Goal: Feedback & Contribution: Contribute content

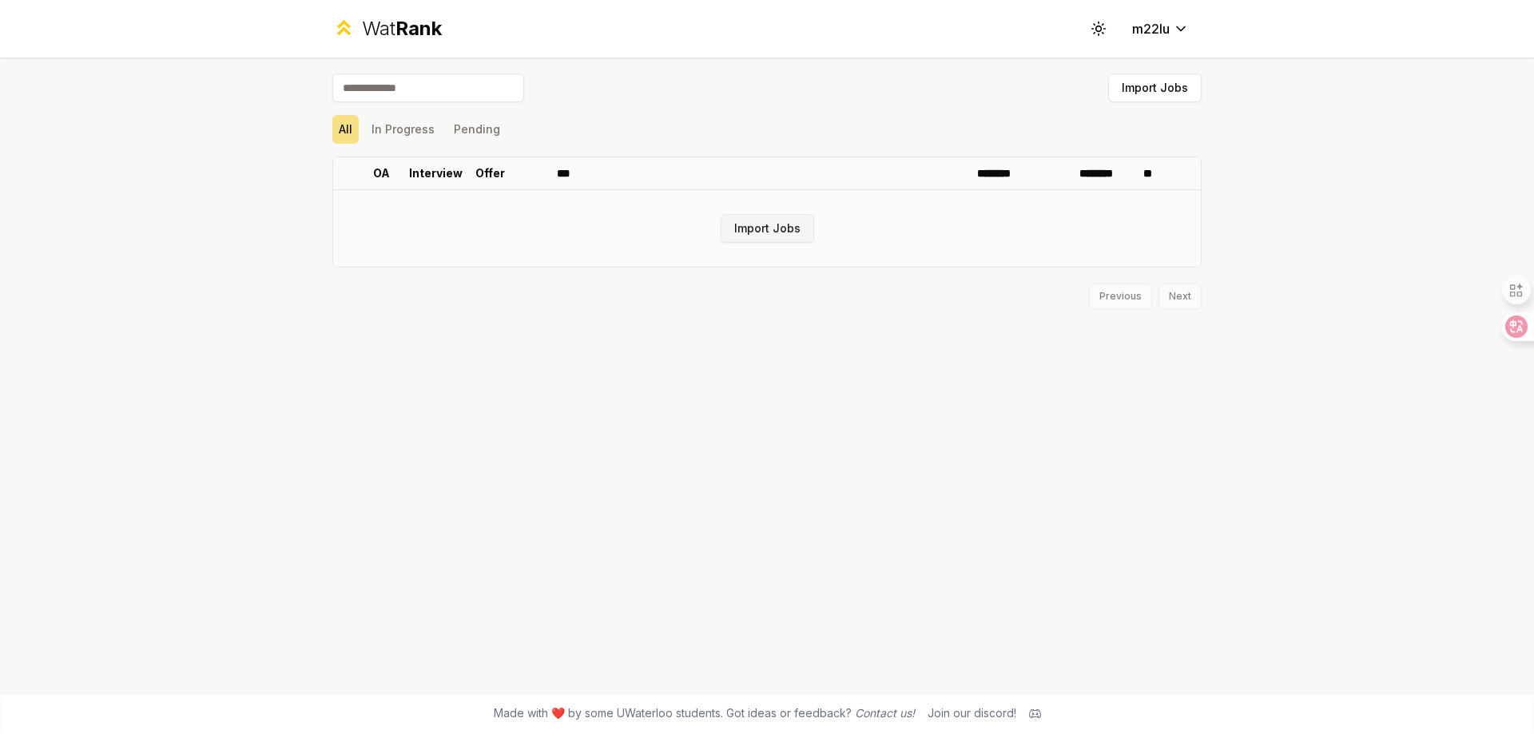
click at [758, 223] on button "Import Jobs" at bounding box center [767, 228] width 93 height 29
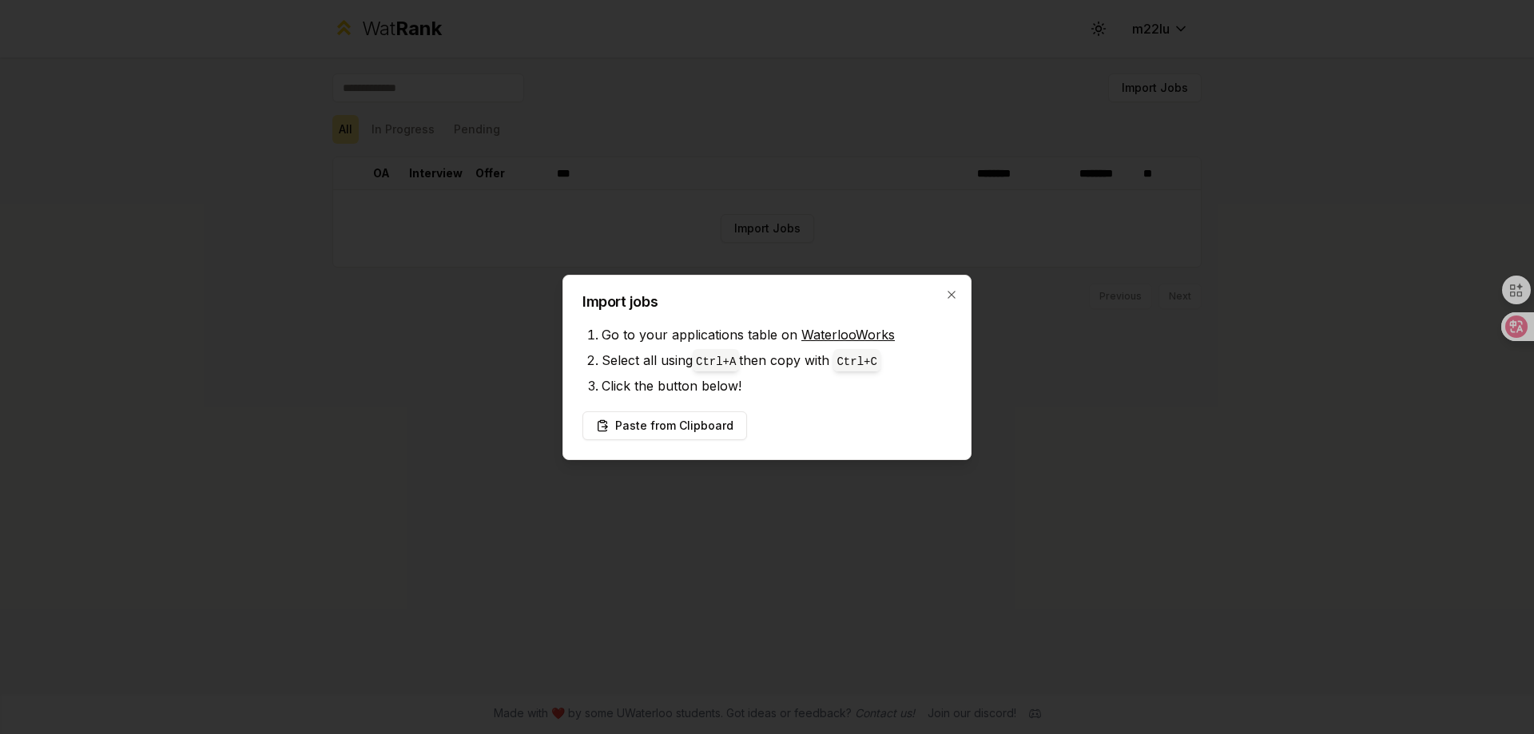
click at [833, 336] on link "WaterlooWorks" at bounding box center [847, 335] width 93 height 16
click at [833, 338] on link "WaterlooWorks" at bounding box center [847, 335] width 93 height 16
click at [681, 432] on button "Paste from Clipboard" at bounding box center [665, 426] width 165 height 29
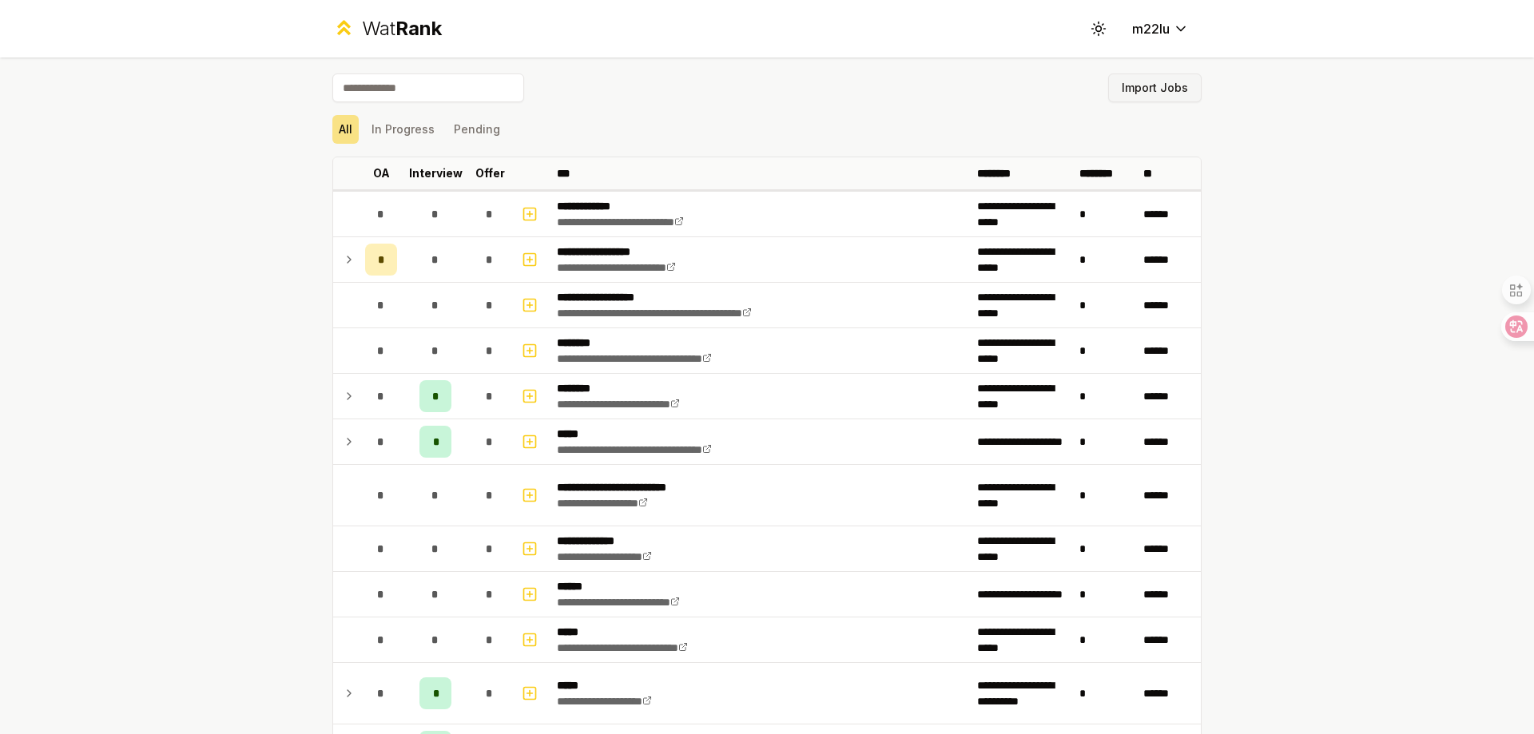
click at [1149, 84] on button "Import Jobs" at bounding box center [1154, 88] width 93 height 29
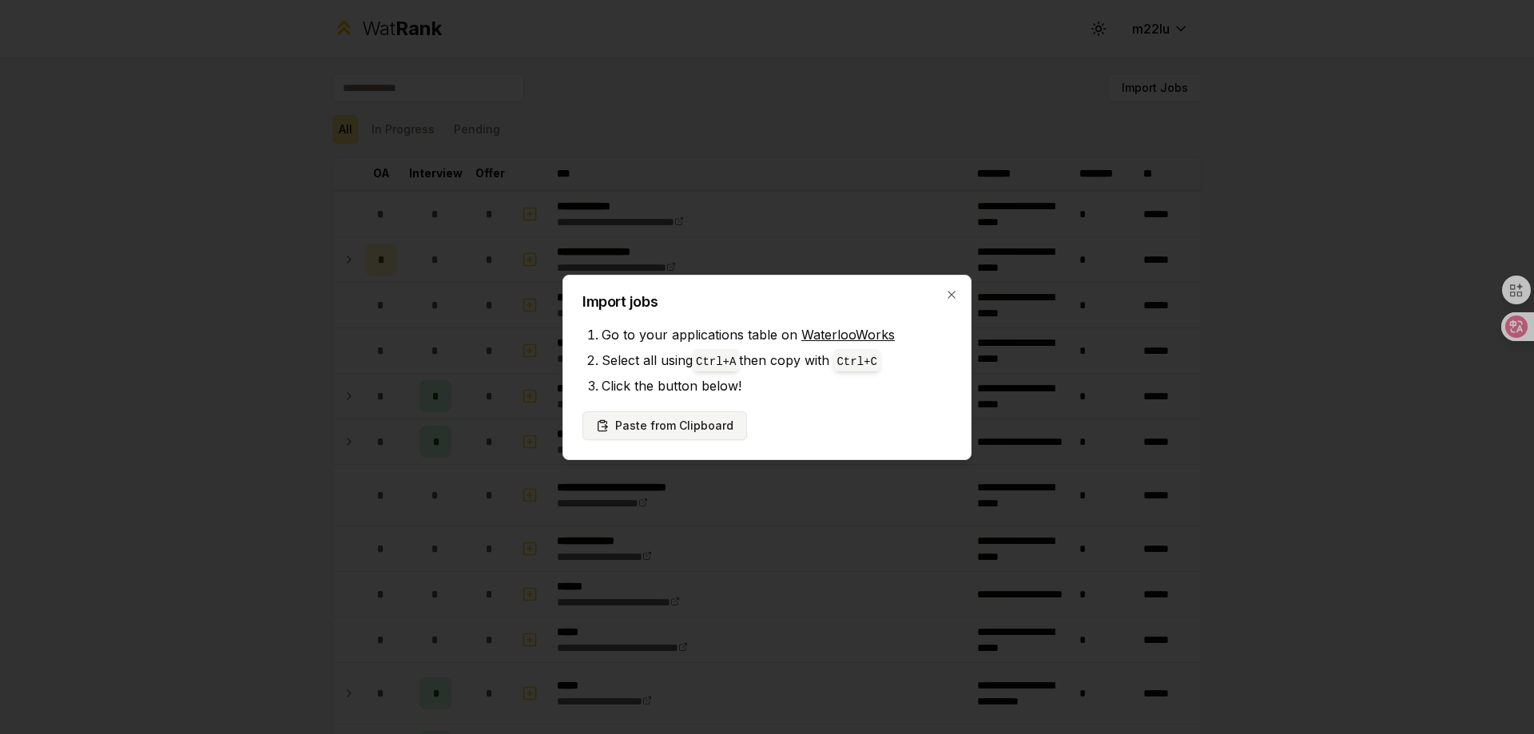
click at [704, 419] on button "Paste from Clipboard" at bounding box center [665, 426] width 165 height 29
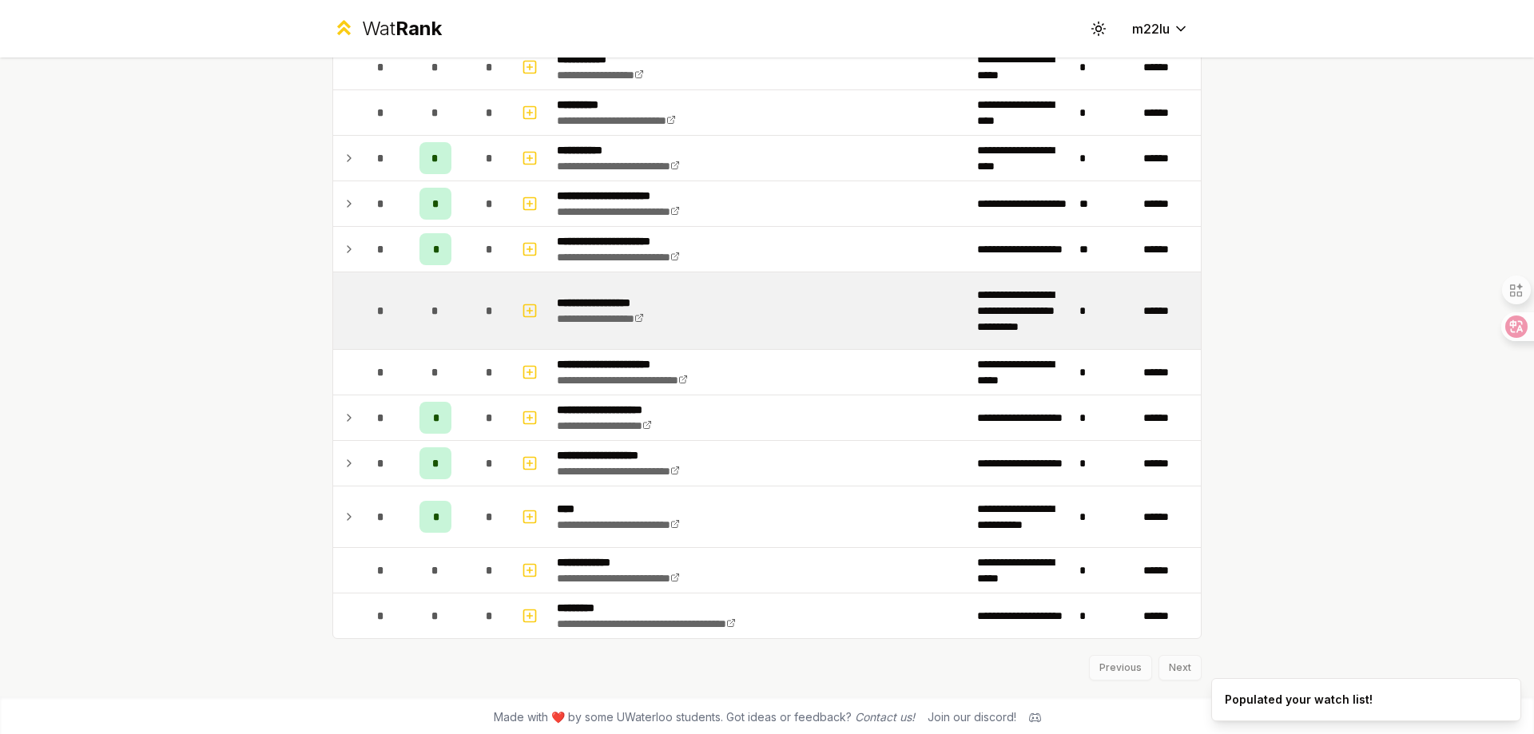
scroll to position [1978, 0]
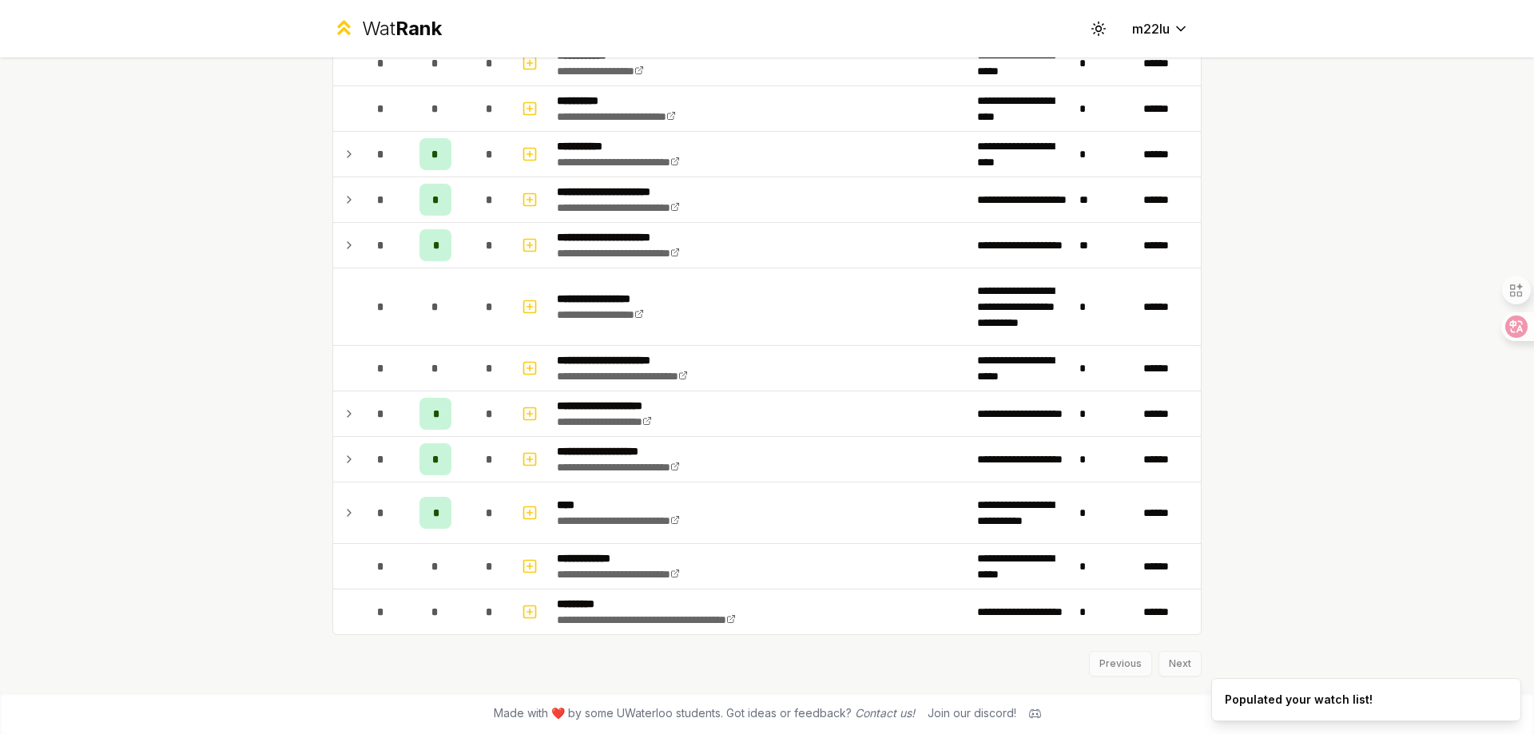
click at [1159, 665] on div "Previous Next" at bounding box center [766, 656] width 869 height 42
click at [1171, 664] on div "Previous Next" at bounding box center [766, 656] width 869 height 42
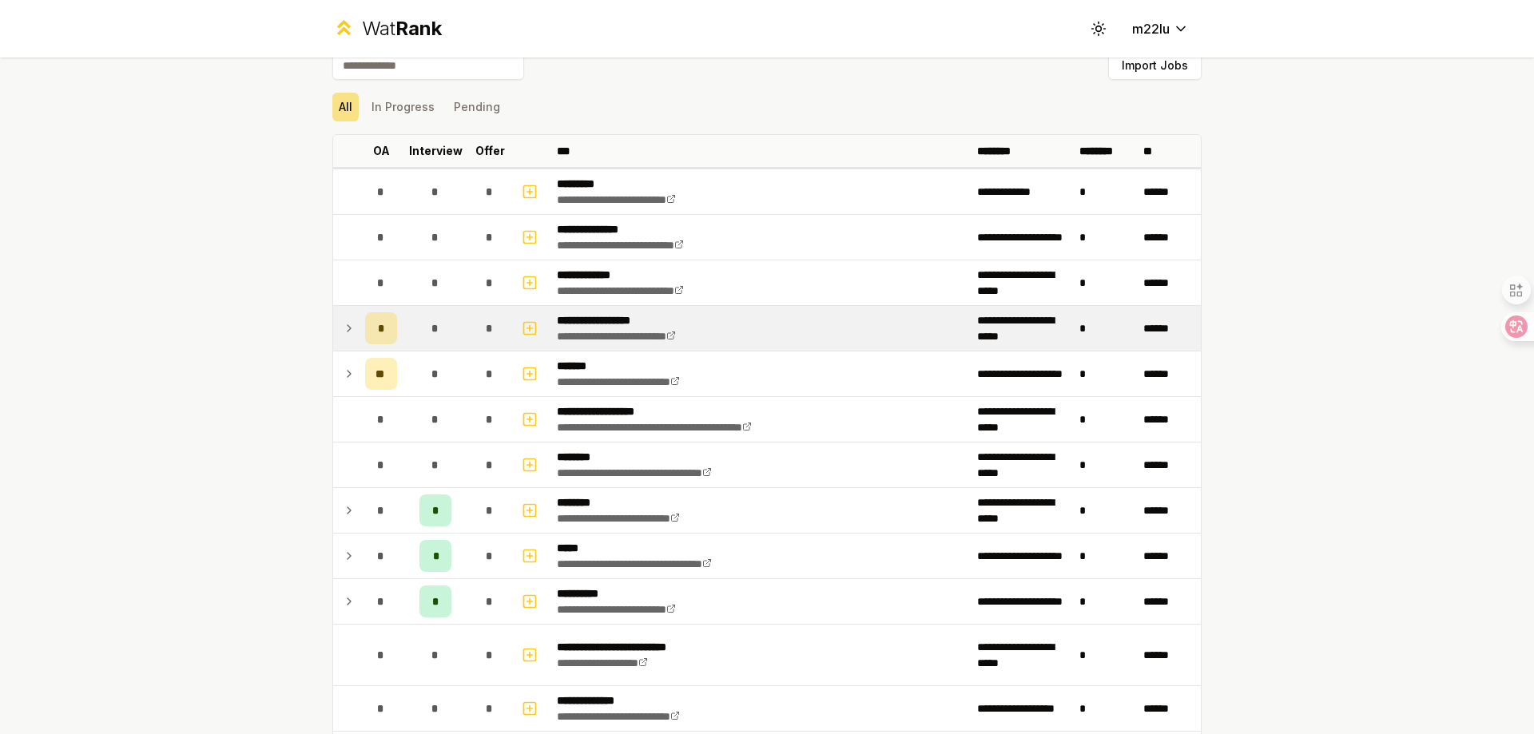
scroll to position [0, 0]
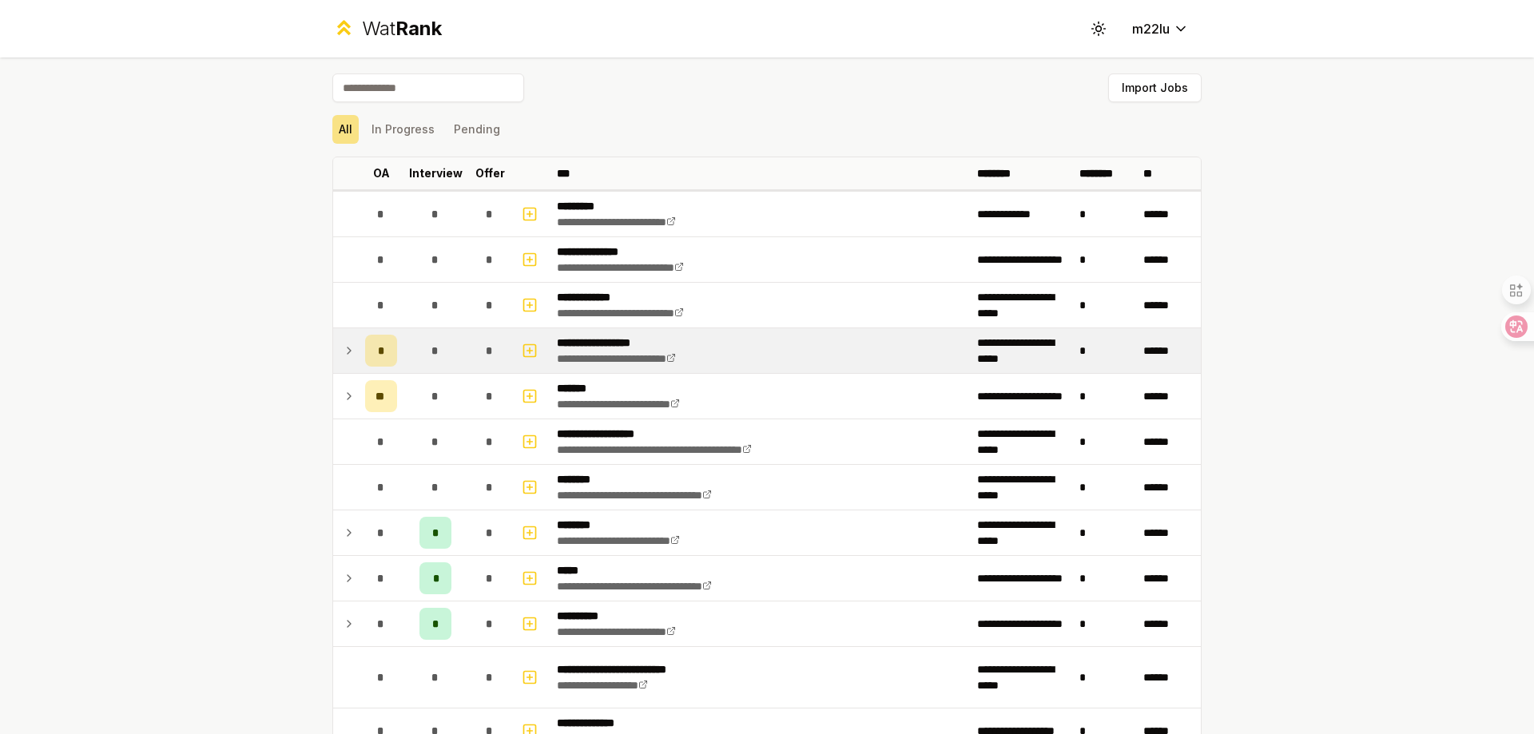
click at [343, 350] on icon at bounding box center [349, 350] width 13 height 19
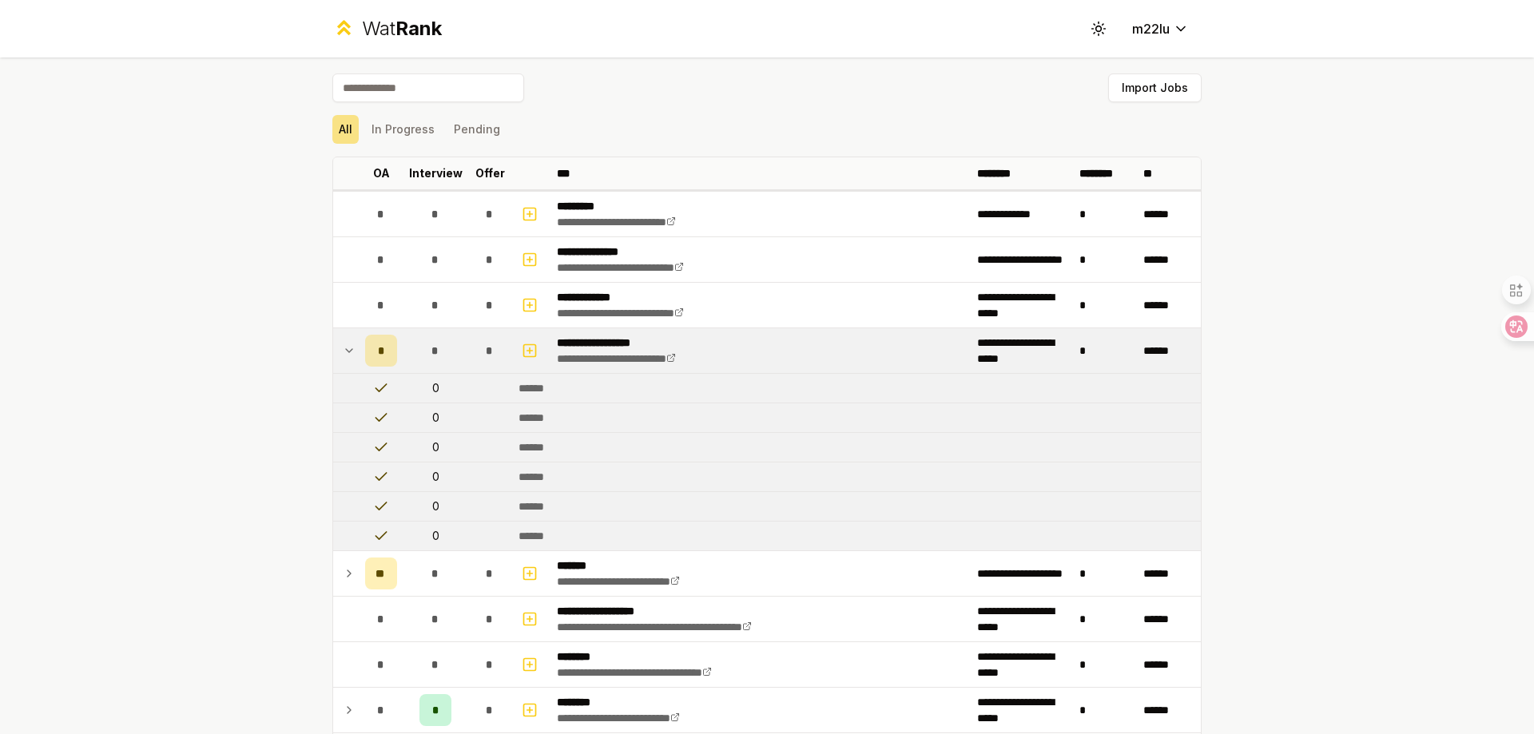
click at [346, 350] on icon at bounding box center [349, 350] width 6 height 3
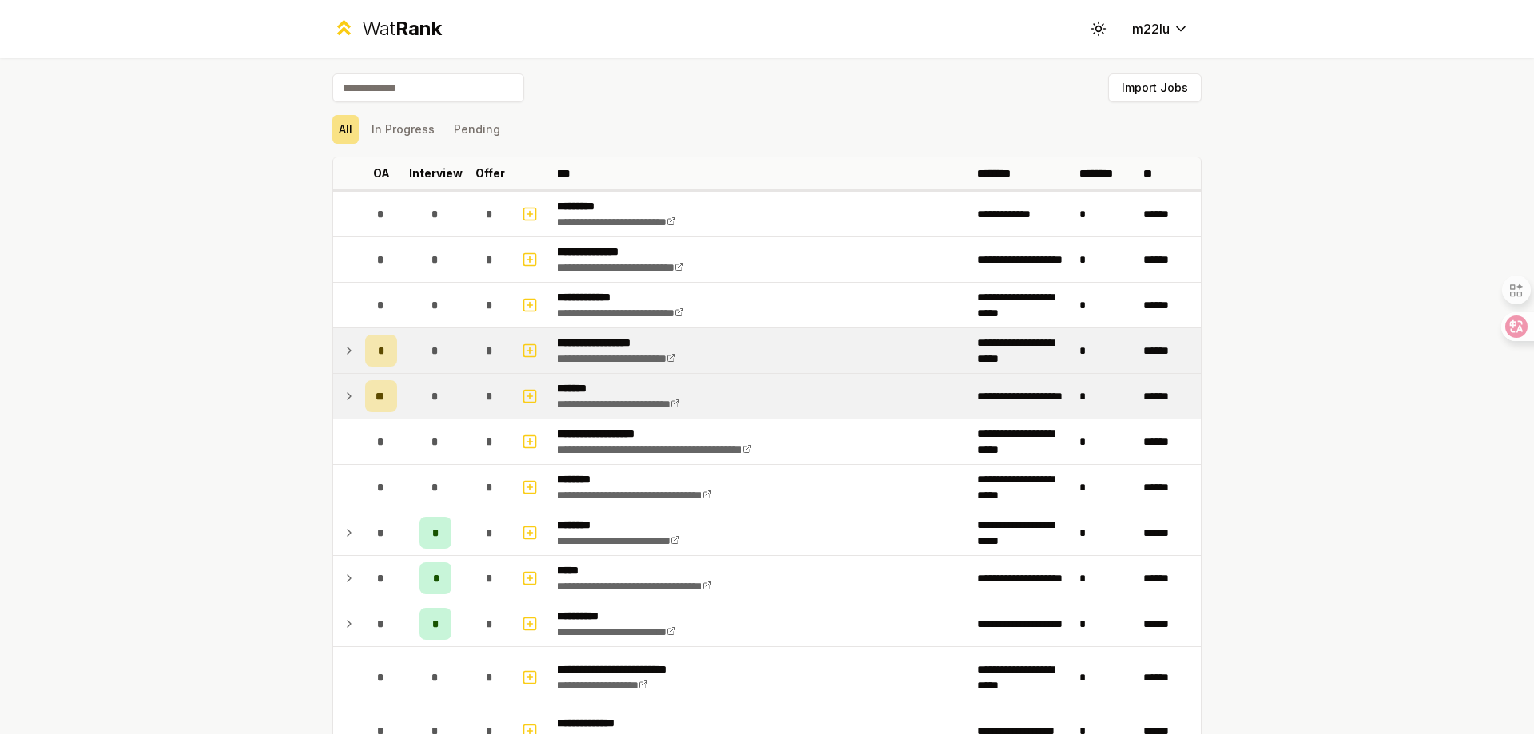
click at [351, 391] on td at bounding box center [346, 396] width 26 height 45
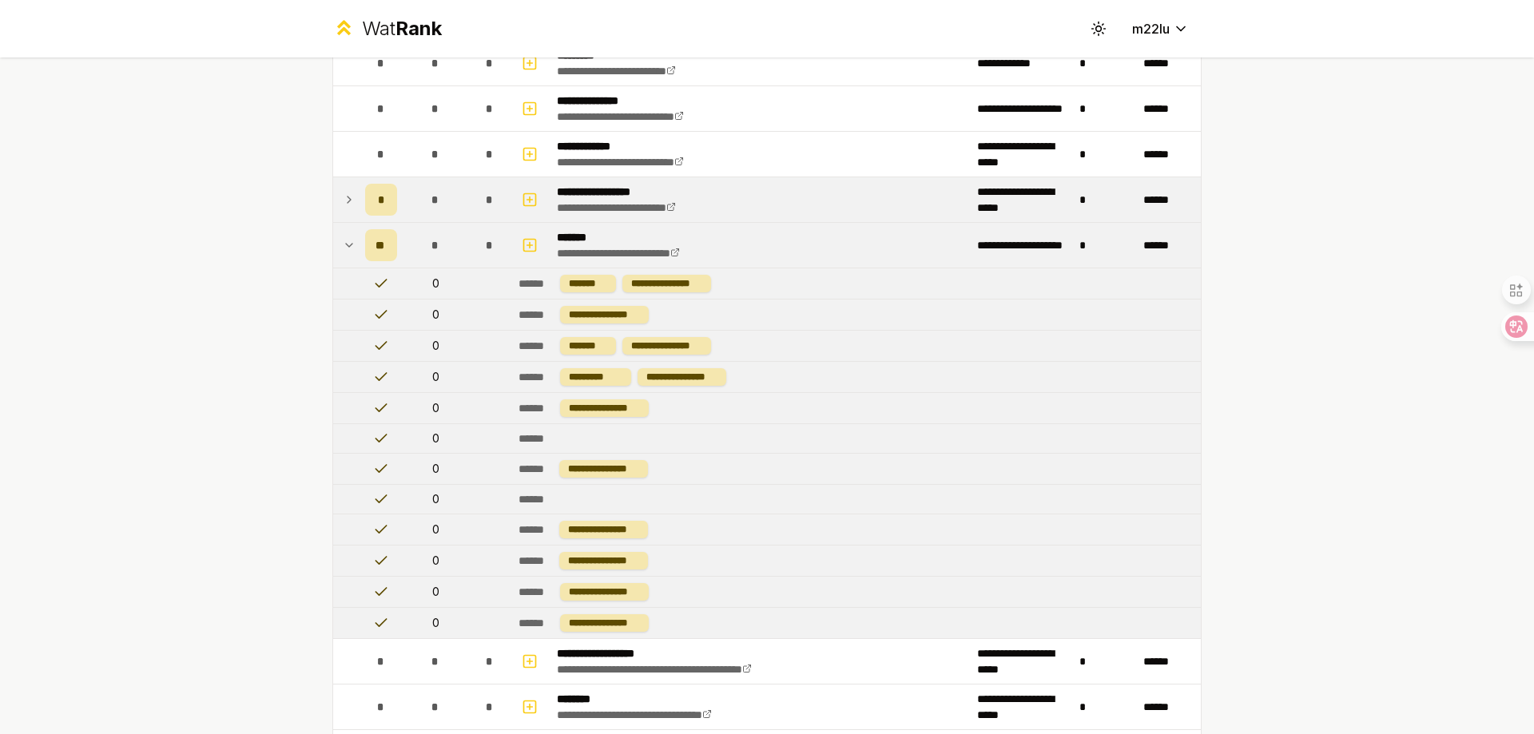
scroll to position [160, 0]
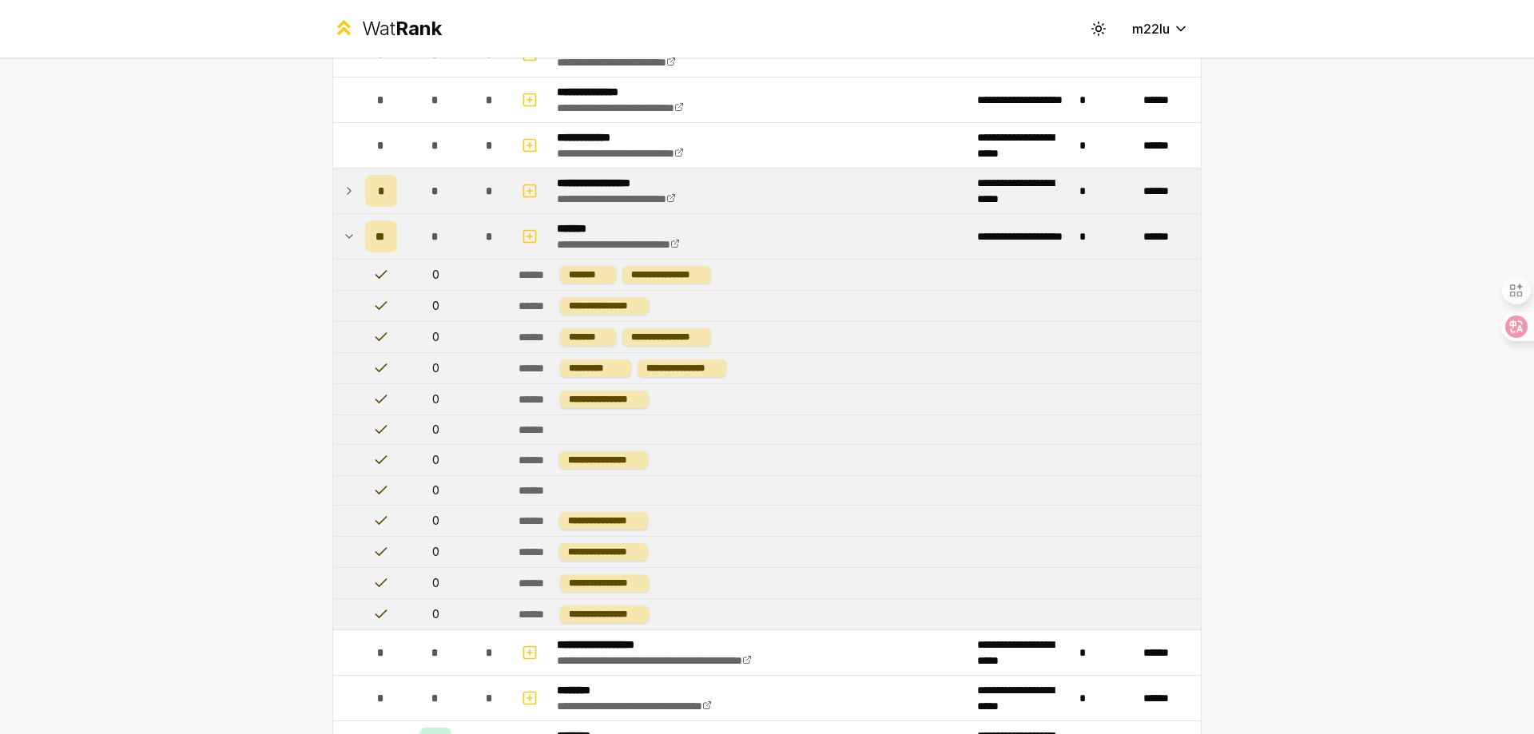
click at [343, 231] on icon at bounding box center [349, 236] width 13 height 19
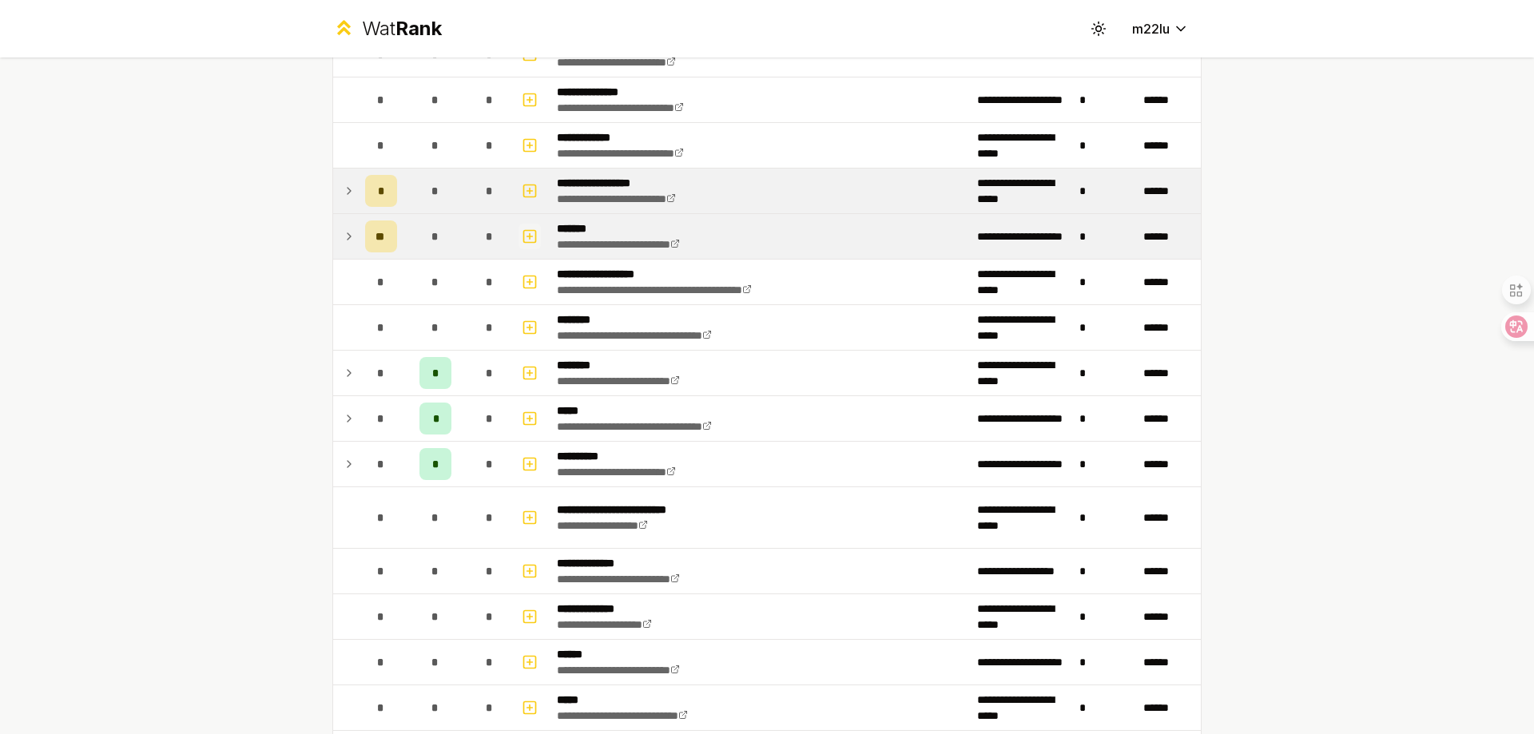
click at [522, 235] on icon "button" at bounding box center [530, 236] width 16 height 19
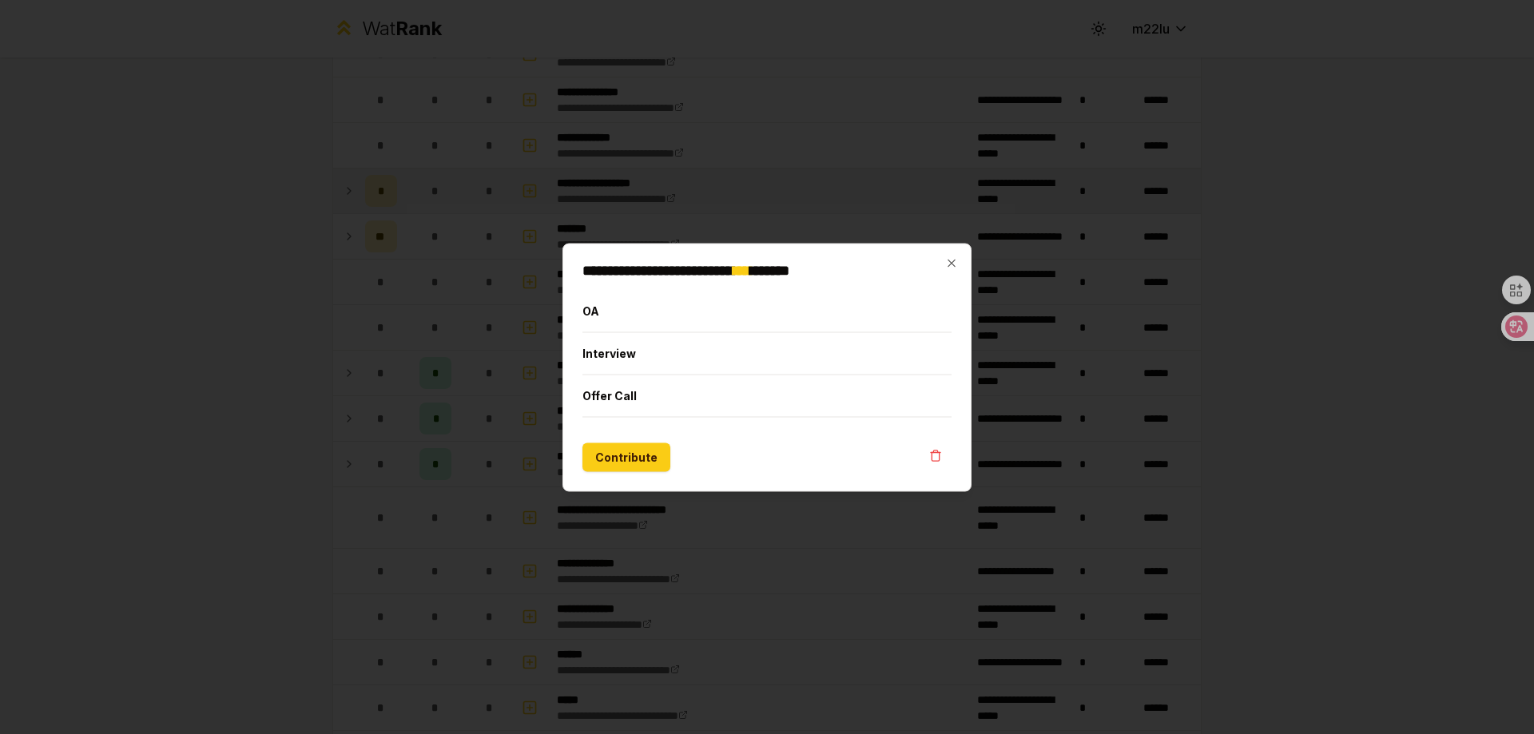
click at [479, 283] on div at bounding box center [767, 367] width 1534 height 734
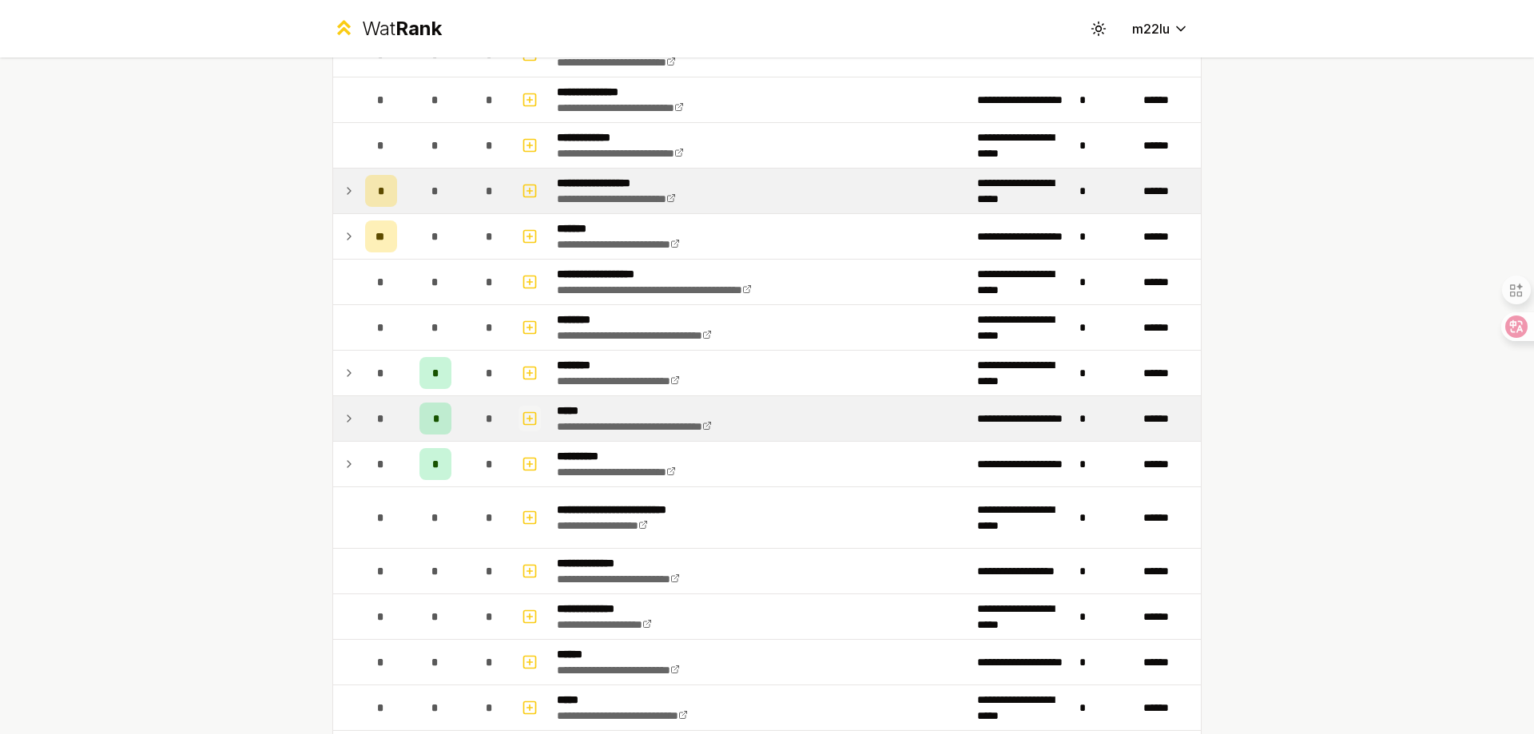
click at [522, 417] on icon "button" at bounding box center [530, 418] width 16 height 19
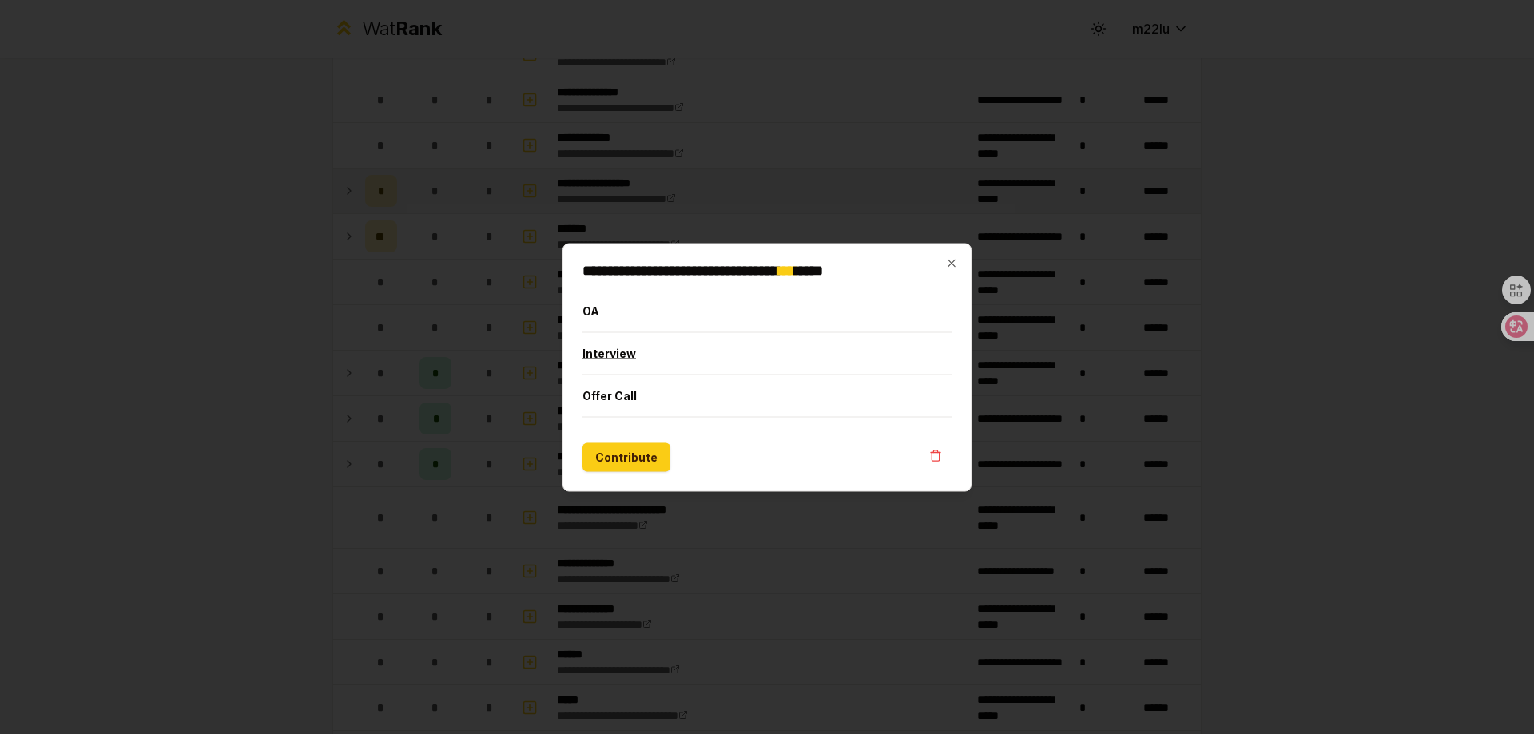
click at [619, 355] on button "Interview" at bounding box center [767, 353] width 369 height 42
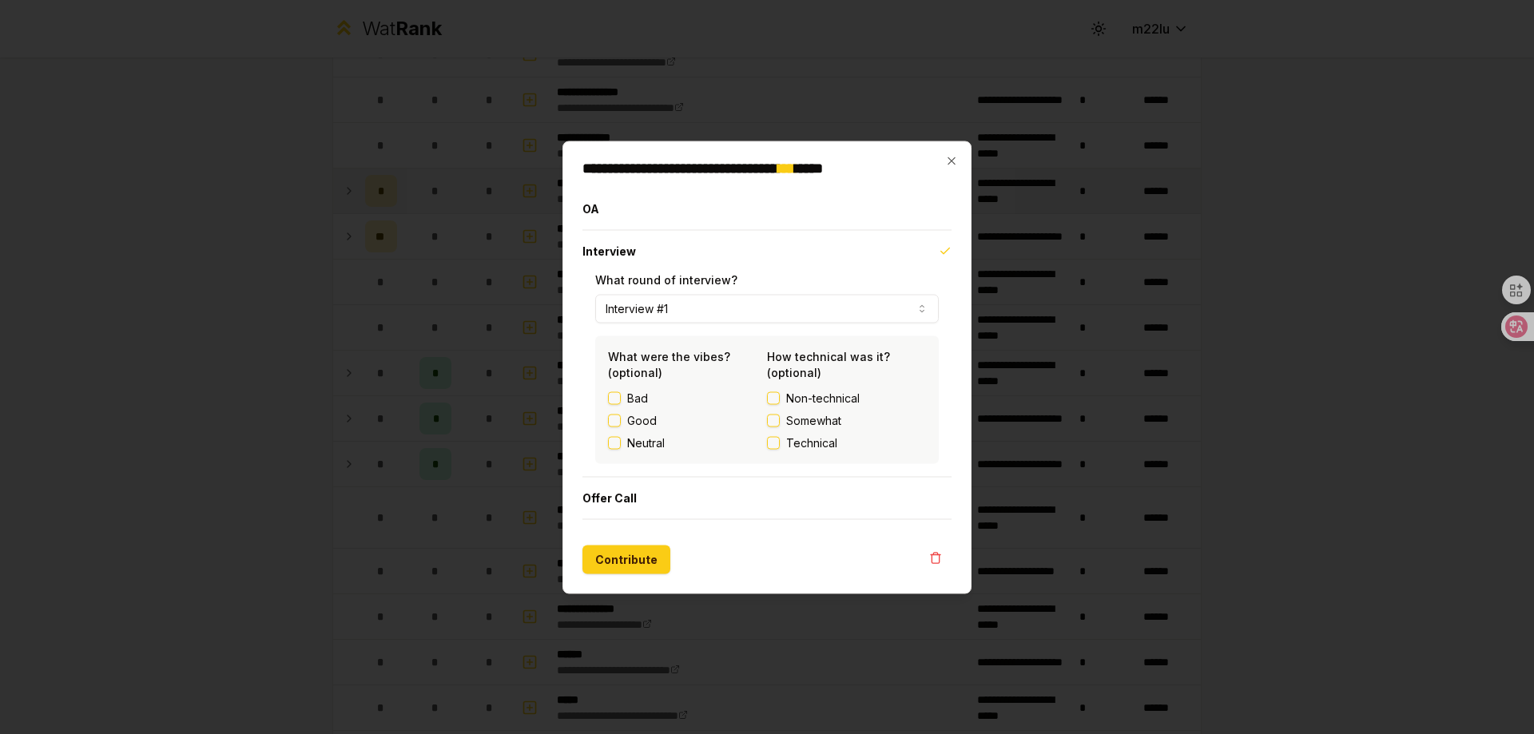
click at [625, 583] on div "**********" at bounding box center [767, 367] width 409 height 453
click at [628, 571] on button "Contribute" at bounding box center [627, 559] width 88 height 29
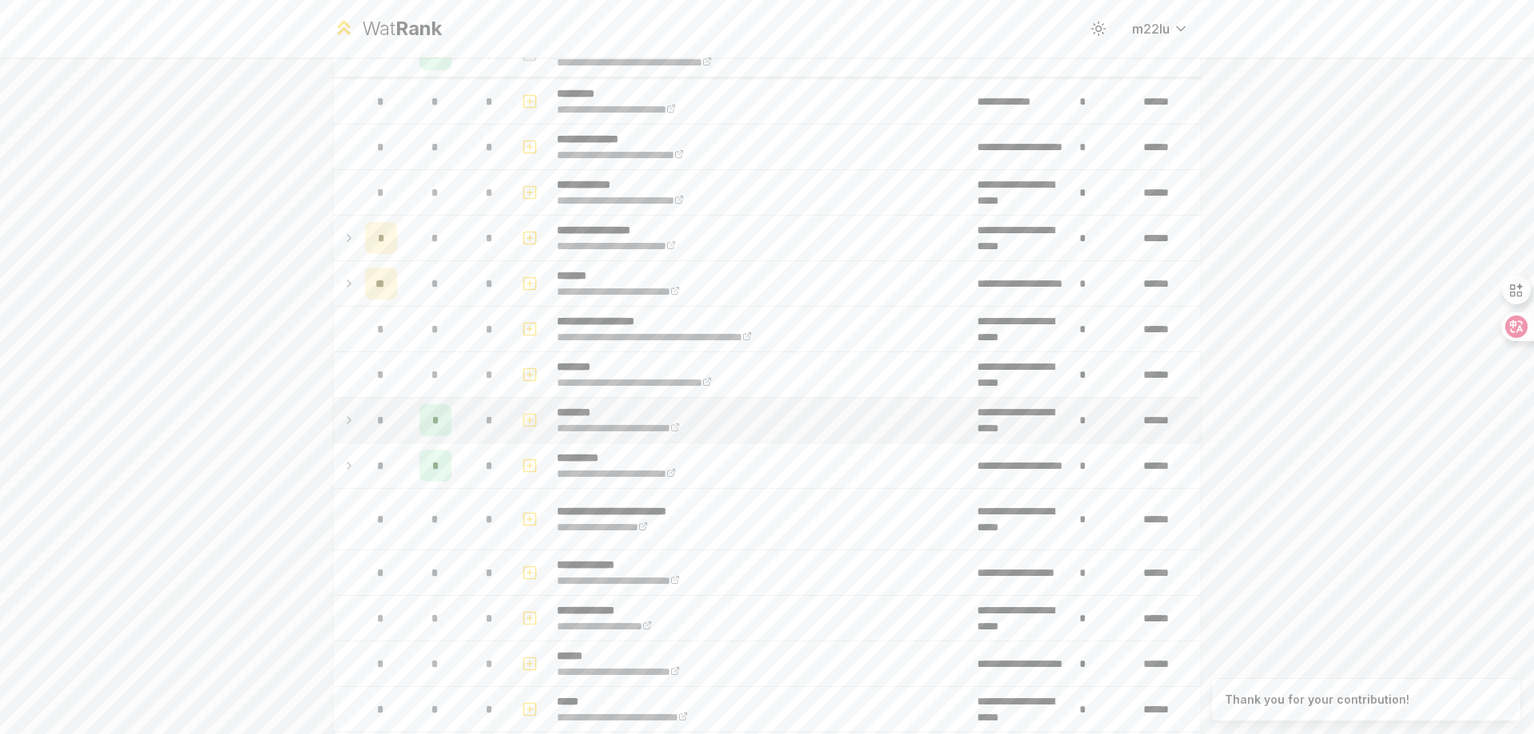
click at [345, 414] on icon at bounding box center [349, 420] width 13 height 19
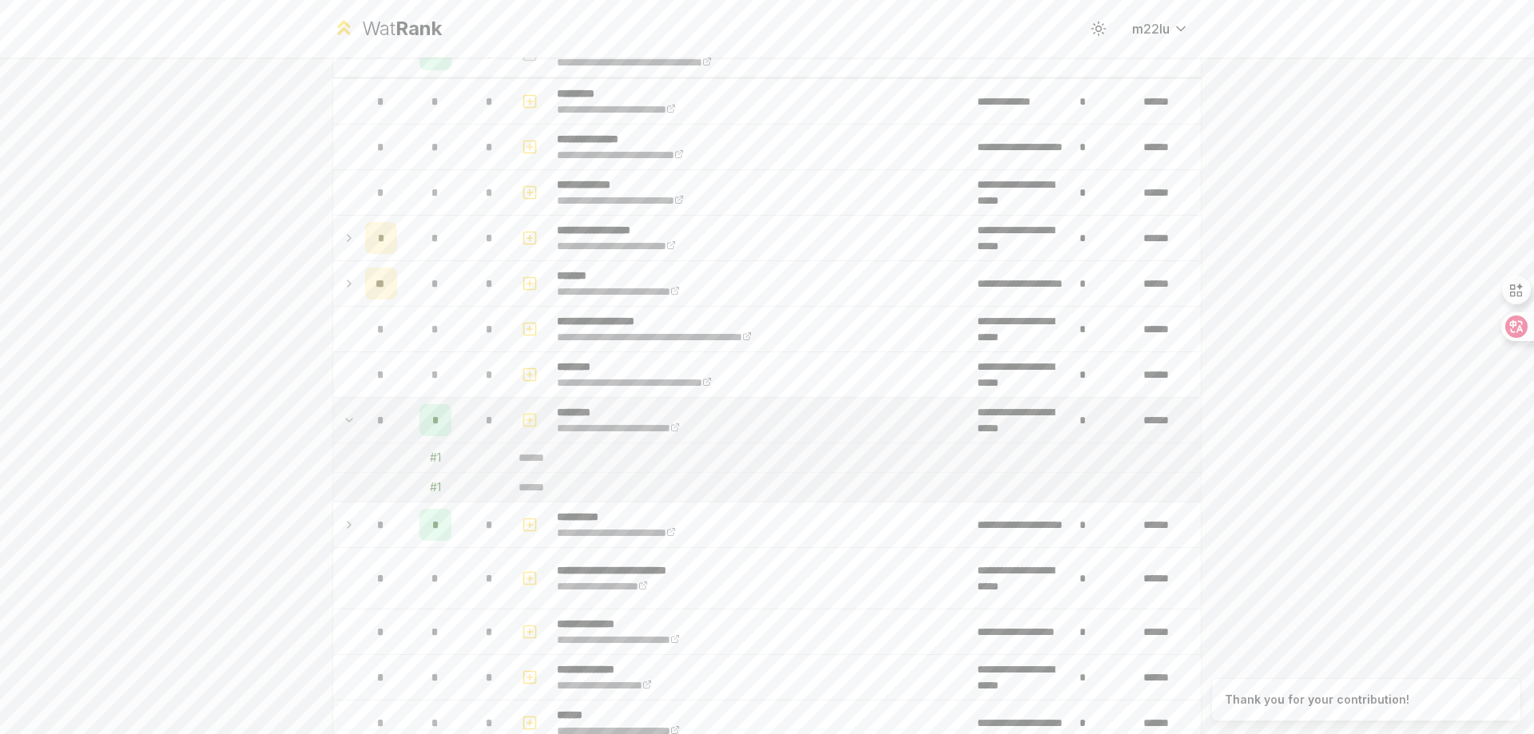
click at [345, 414] on icon at bounding box center [349, 420] width 13 height 19
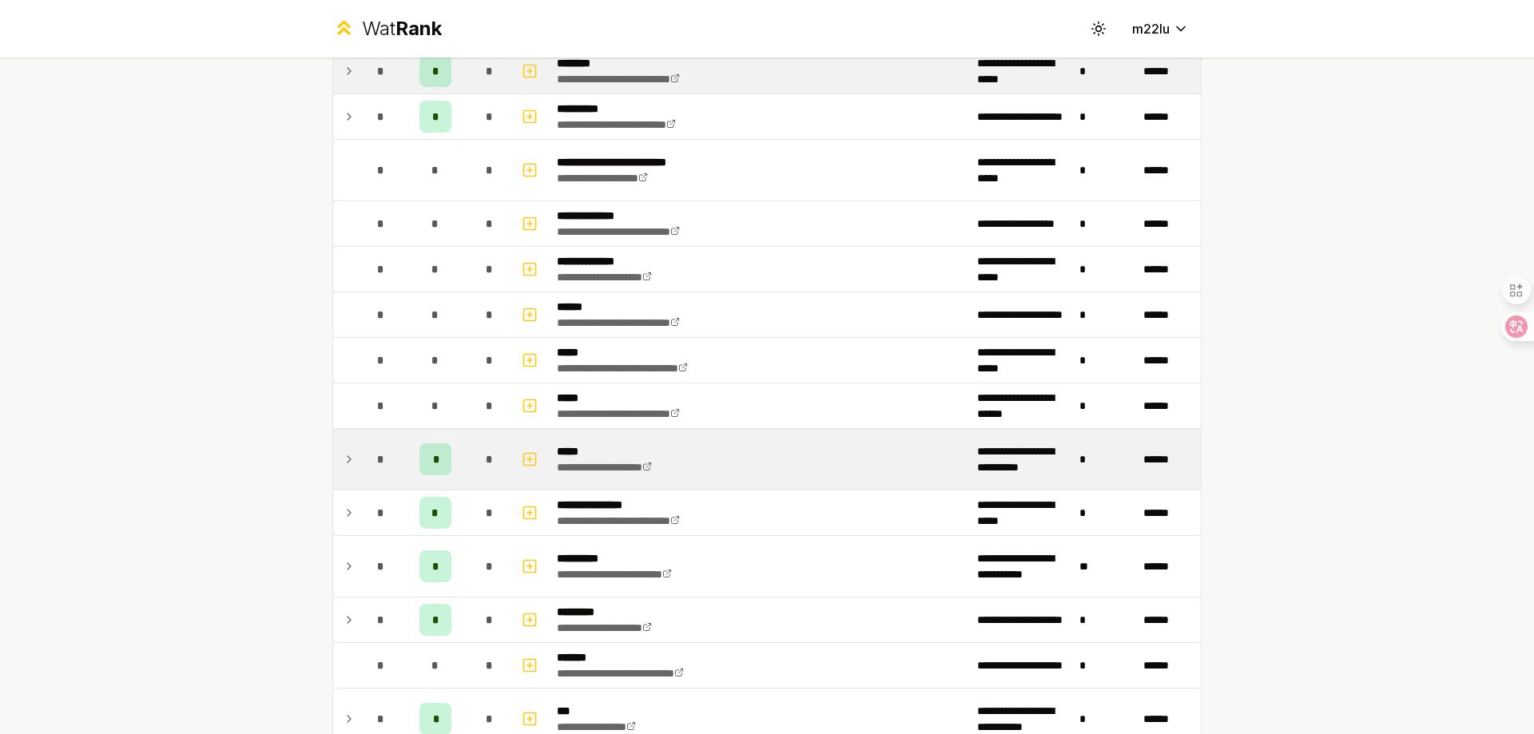
scroll to position [559, 0]
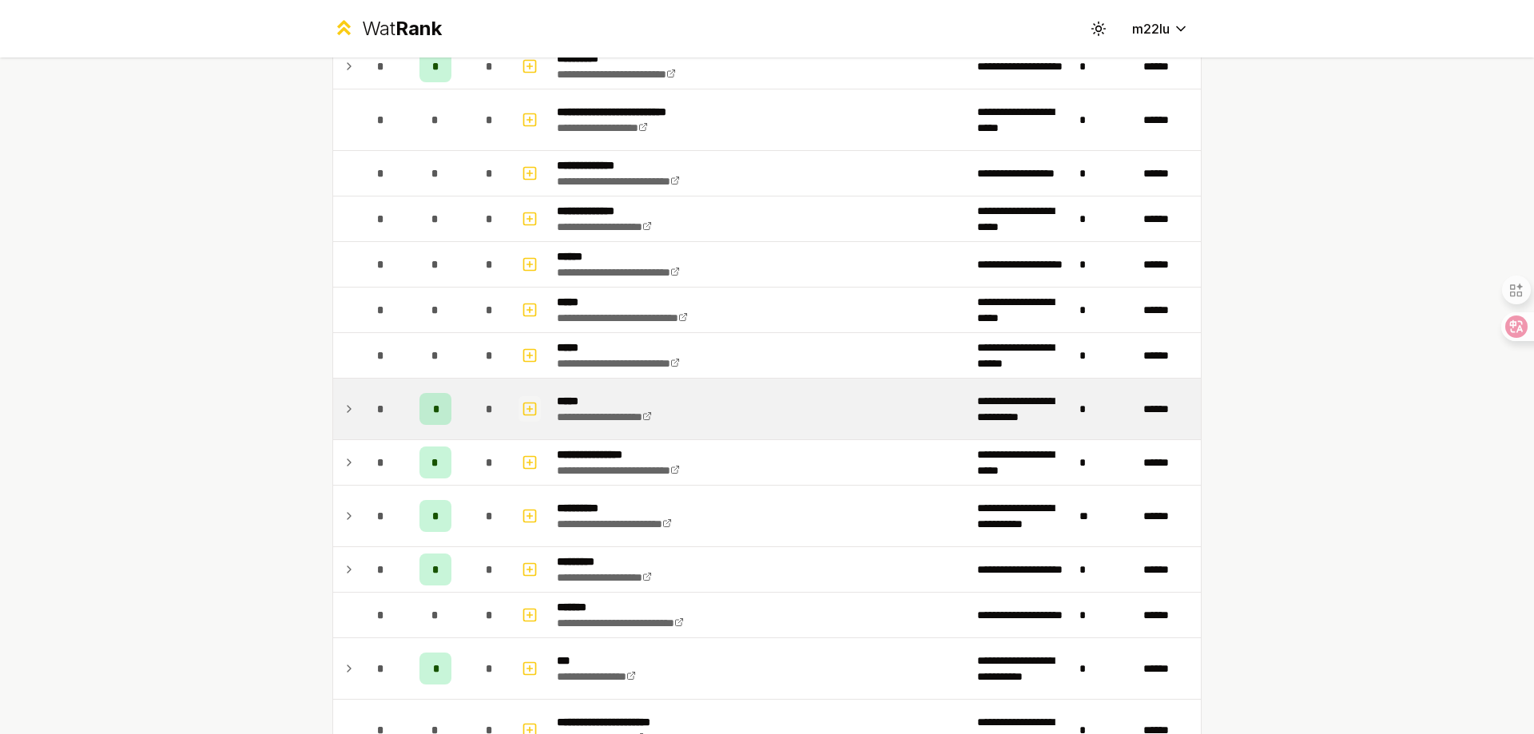
click at [530, 408] on icon "button" at bounding box center [530, 409] width 0 height 6
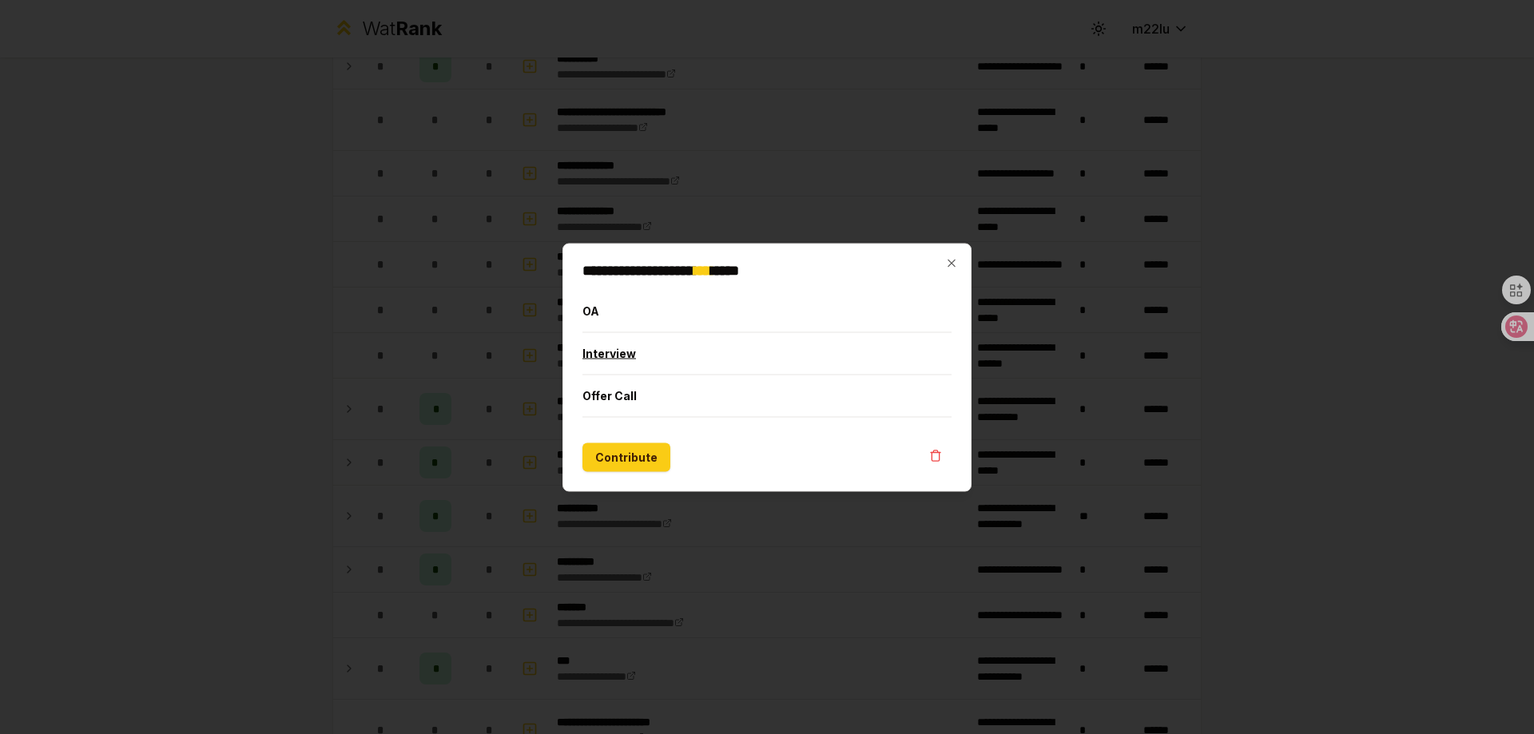
click at [606, 356] on button "Interview" at bounding box center [767, 353] width 369 height 42
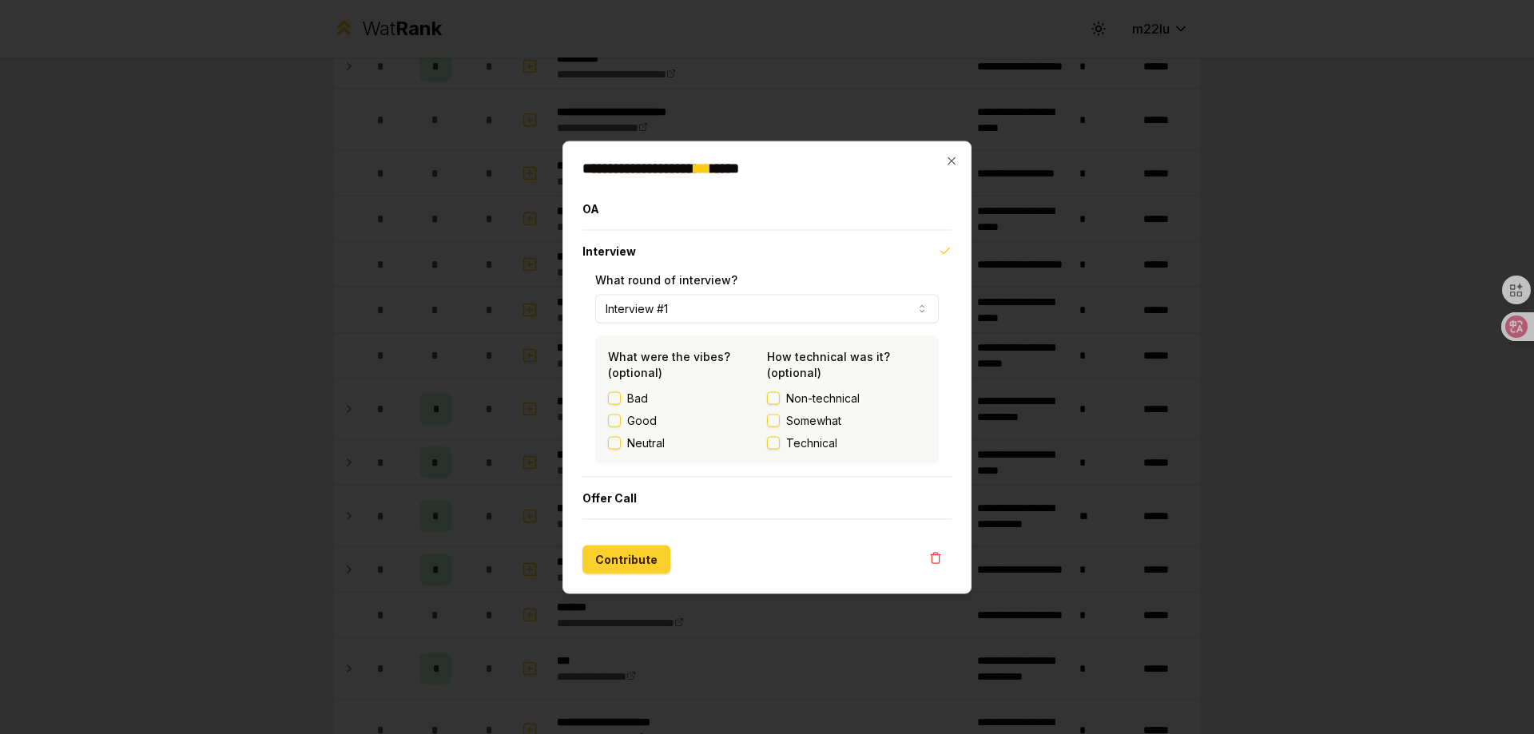
click at [631, 555] on button "Contribute" at bounding box center [627, 559] width 88 height 29
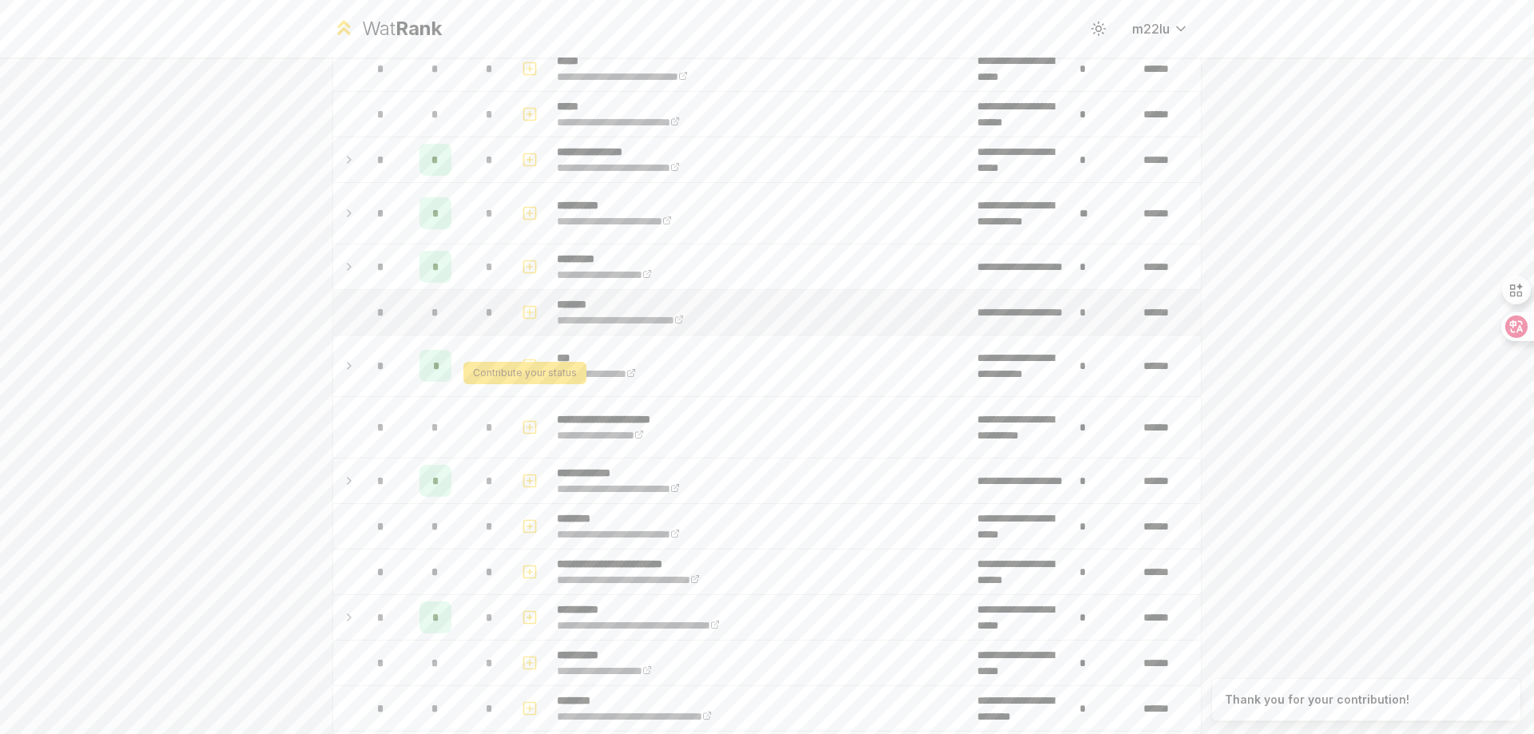
scroll to position [879, 0]
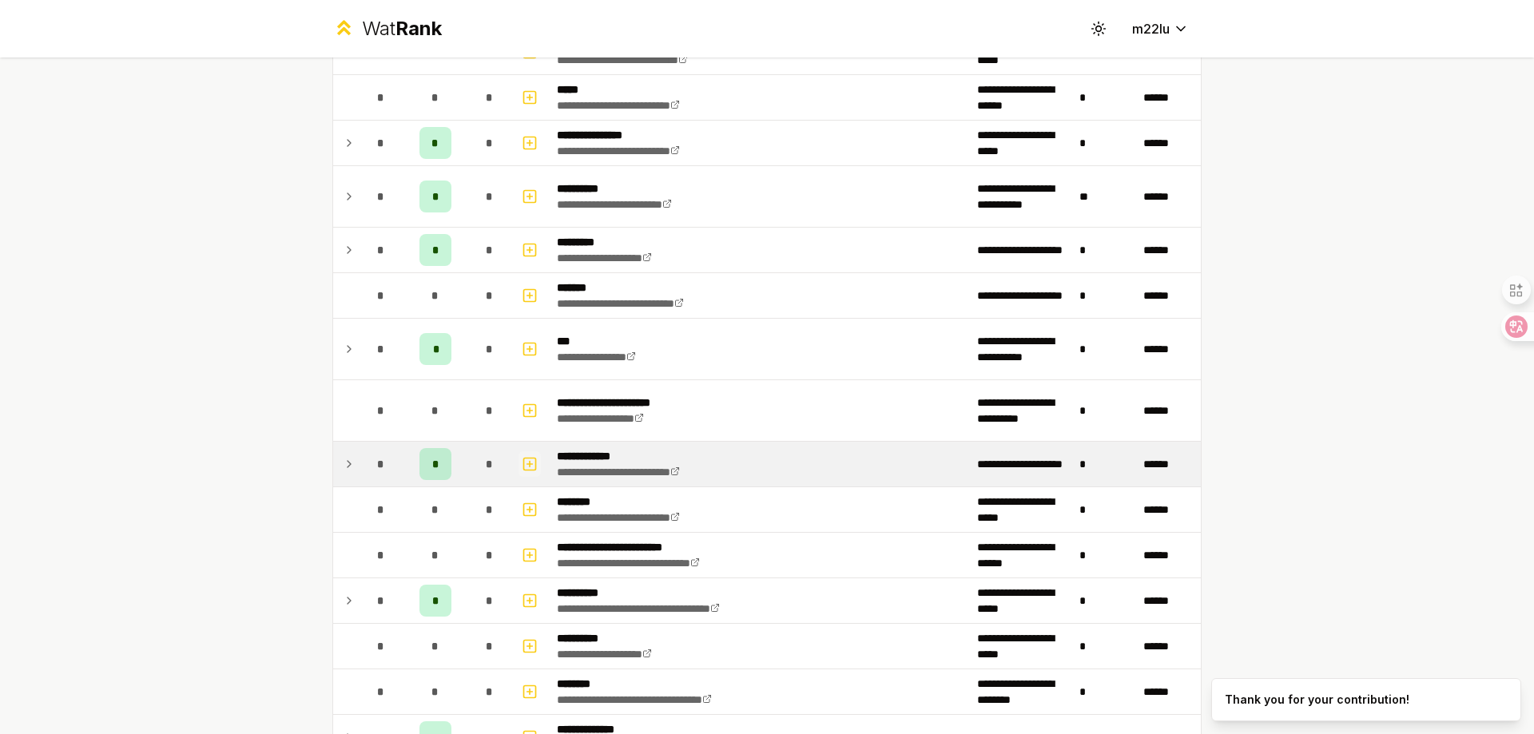
click at [522, 467] on icon "button" at bounding box center [530, 464] width 16 height 19
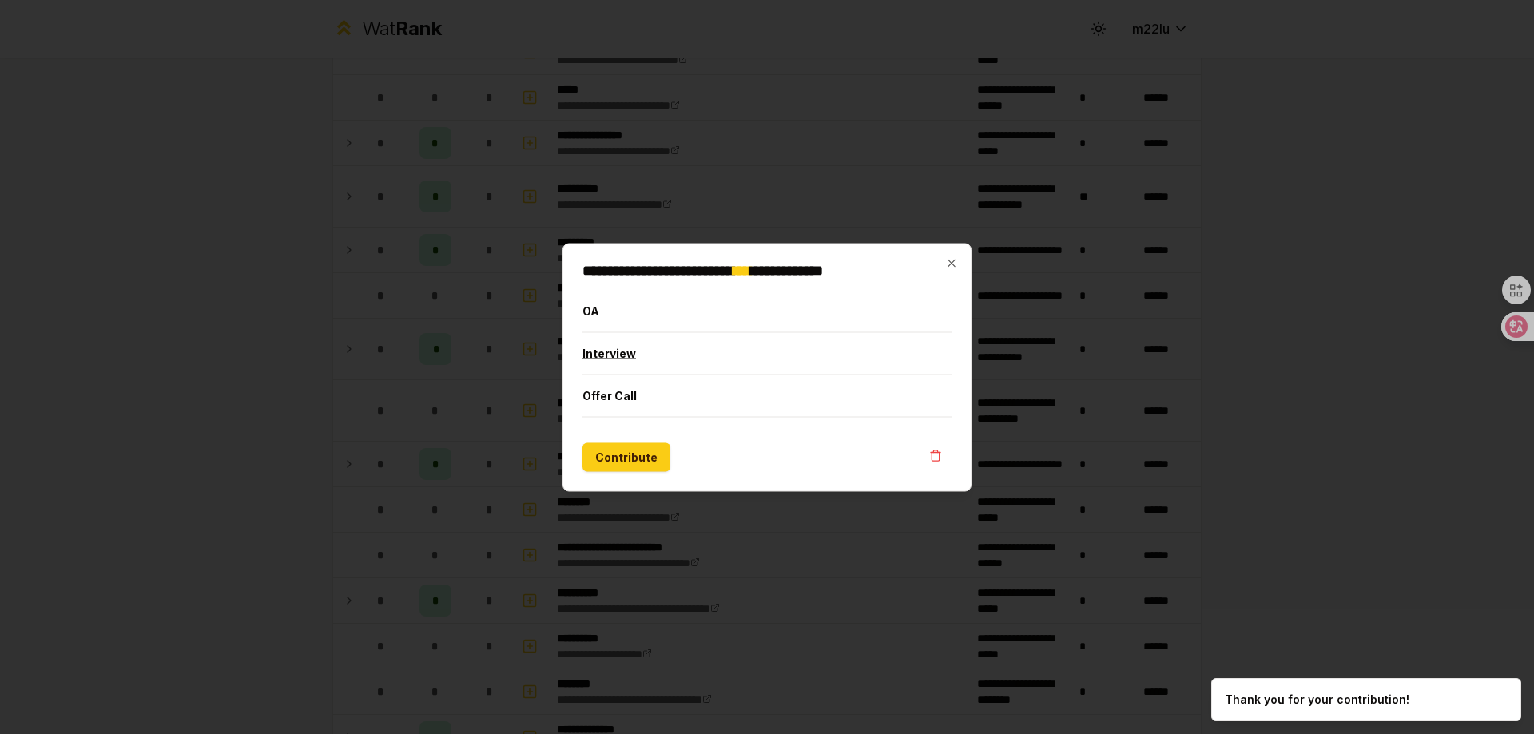
click at [625, 364] on button "Interview" at bounding box center [767, 353] width 369 height 42
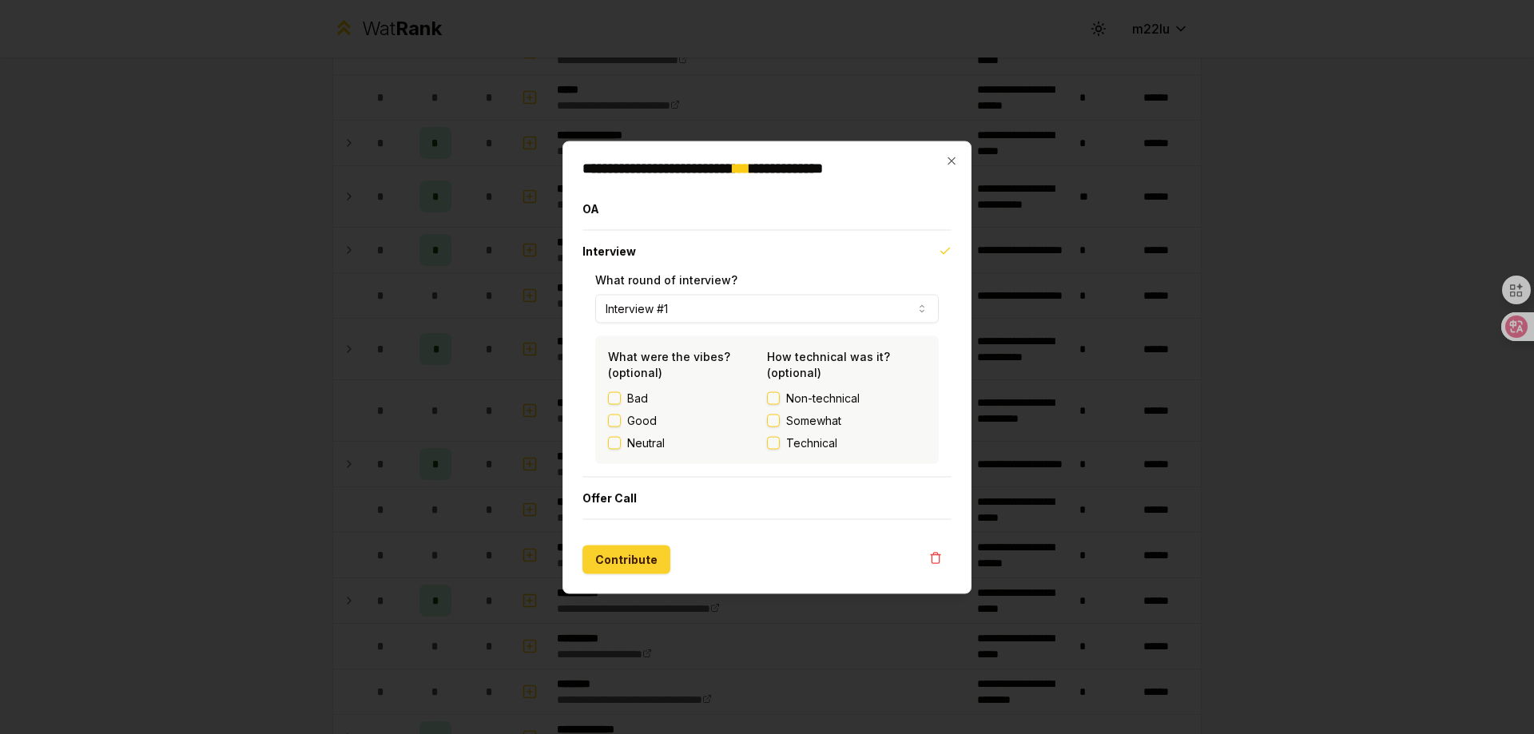
click at [638, 547] on button "Contribute" at bounding box center [627, 559] width 88 height 29
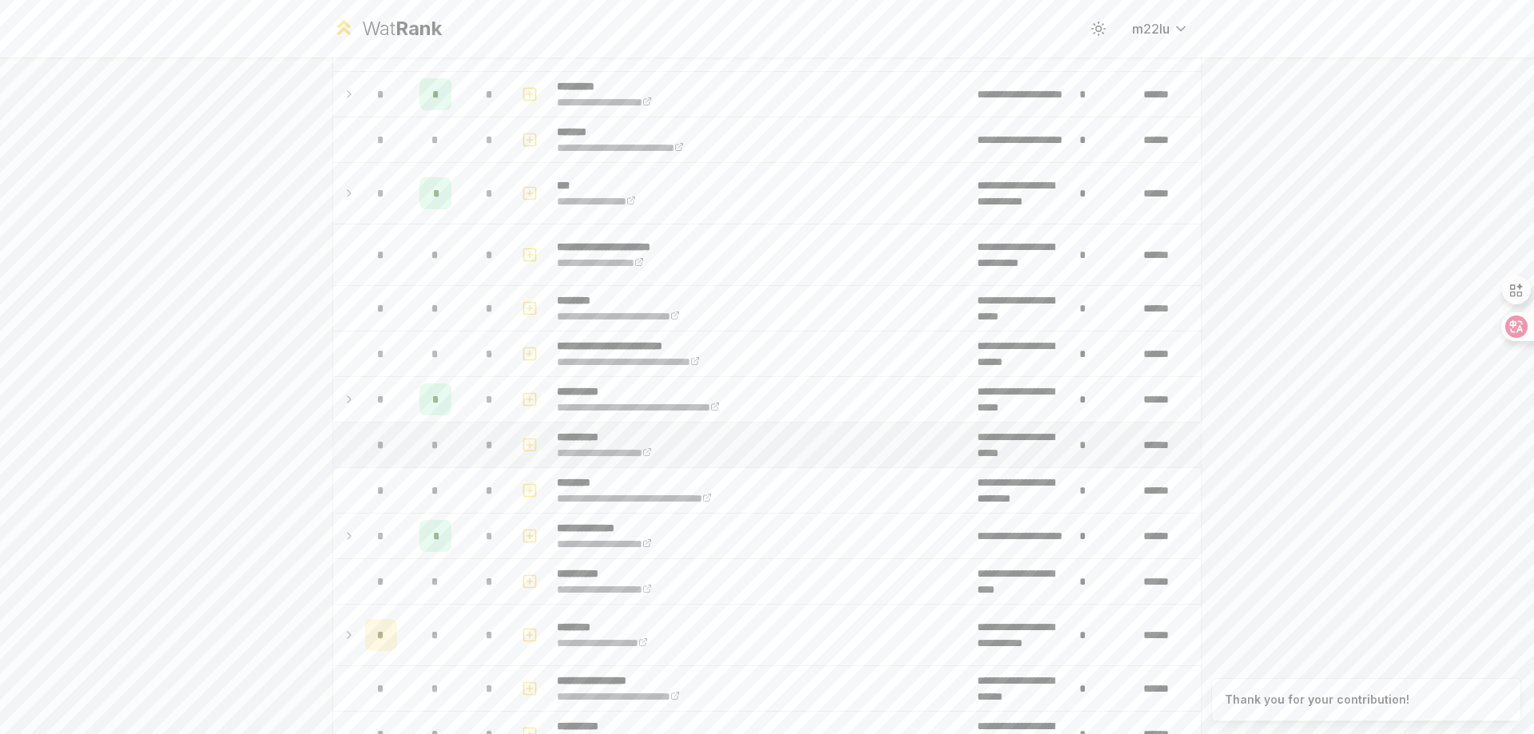
scroll to position [1119, 0]
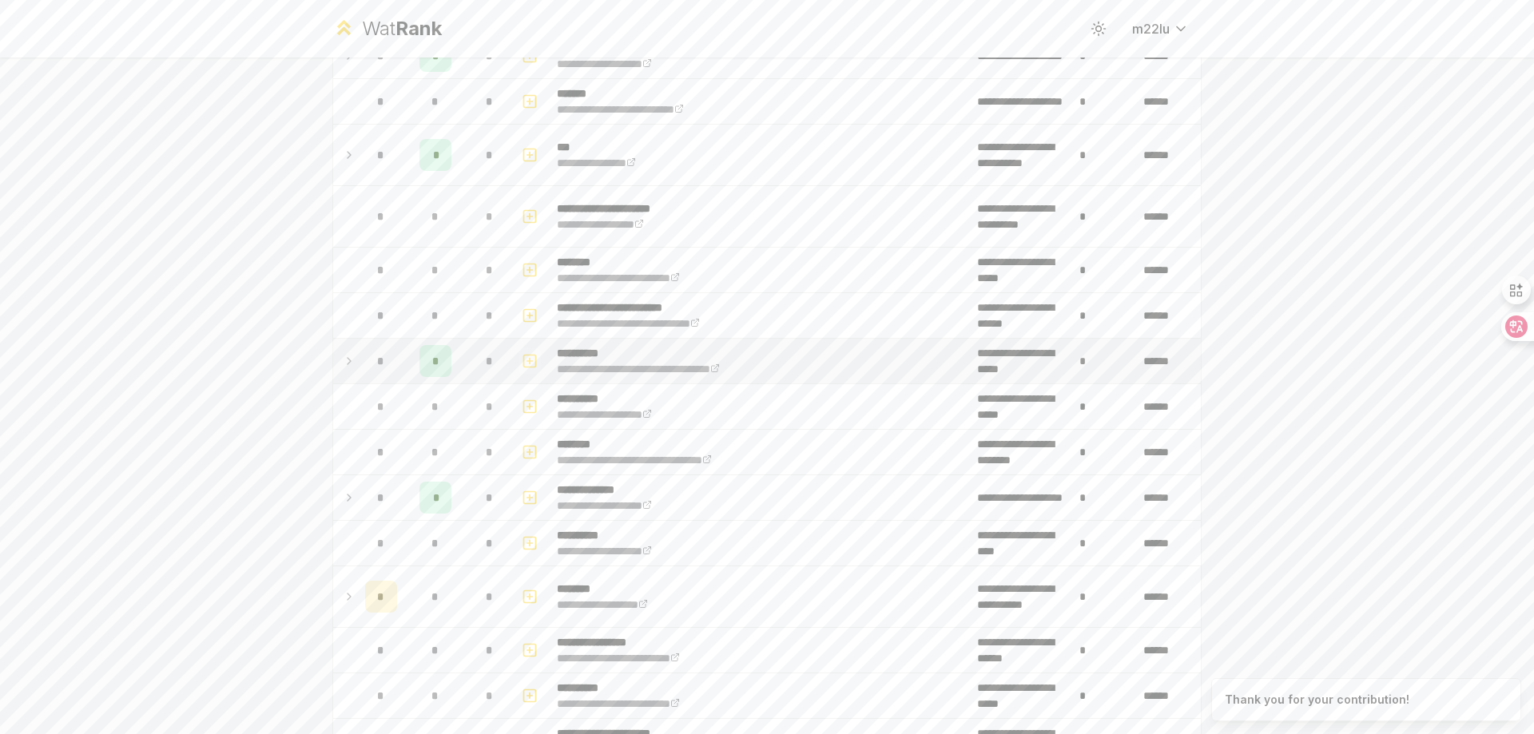
click at [530, 366] on rect "button" at bounding box center [530, 361] width 12 height 12
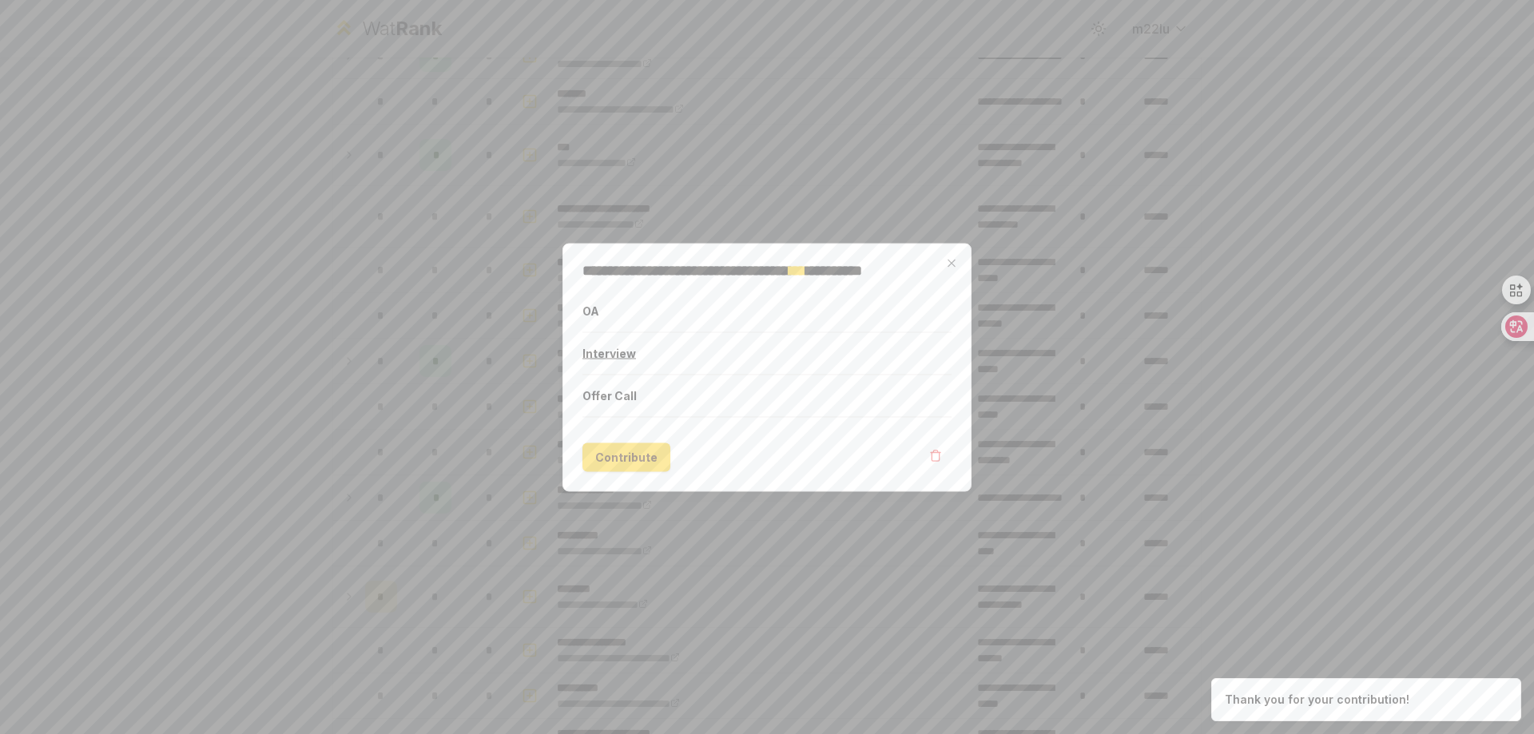
click at [621, 362] on button "Interview" at bounding box center [767, 353] width 369 height 42
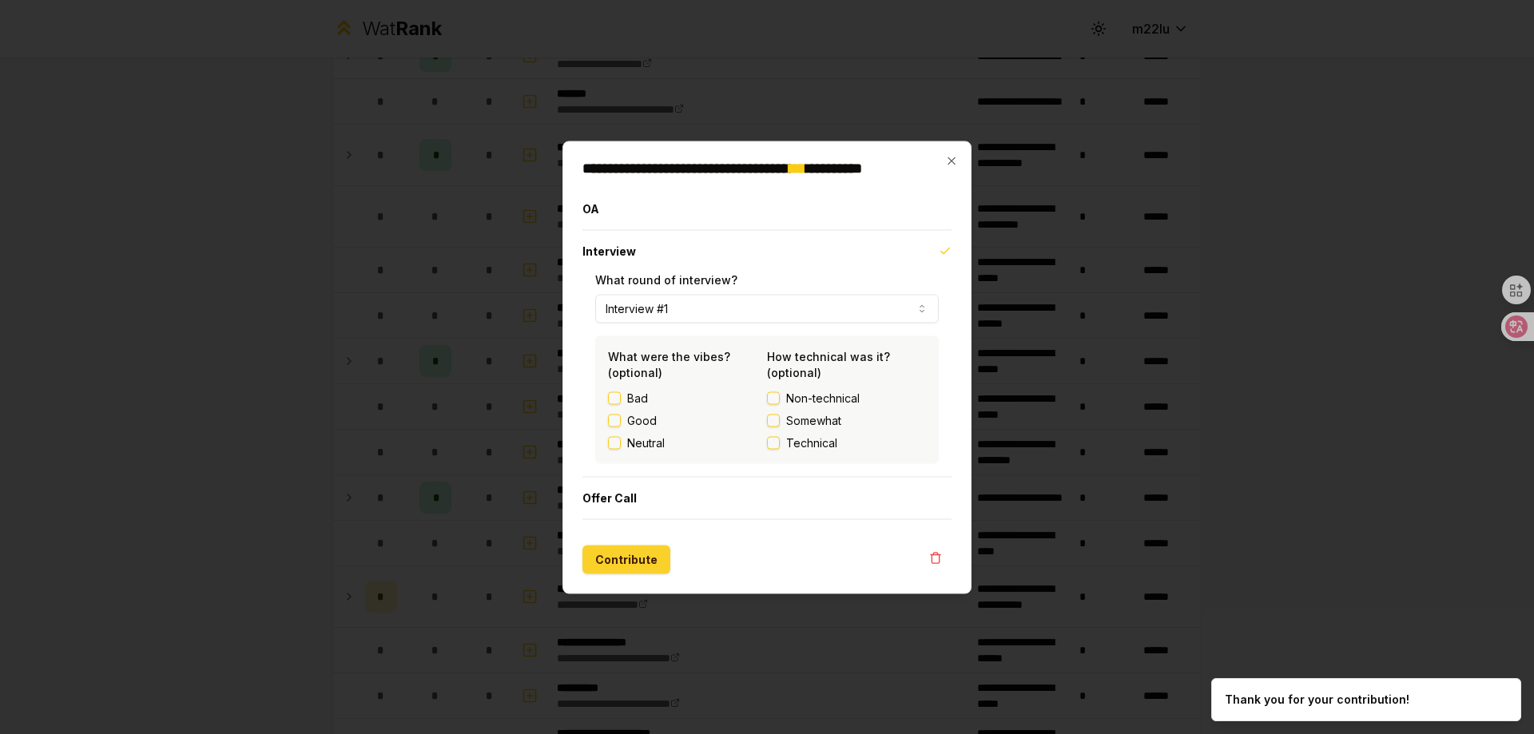
click at [634, 553] on button "Contribute" at bounding box center [627, 559] width 88 height 29
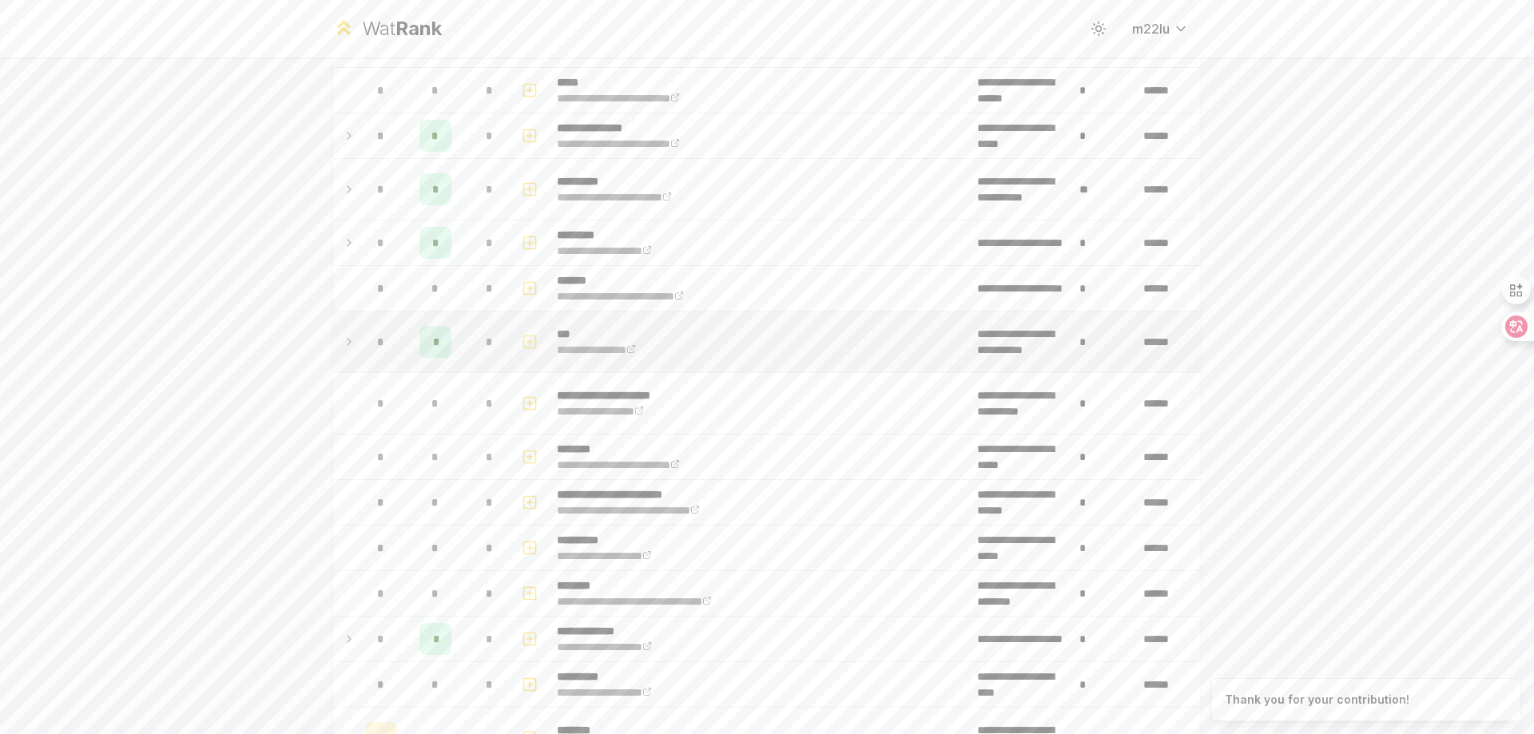
scroll to position [959, 0]
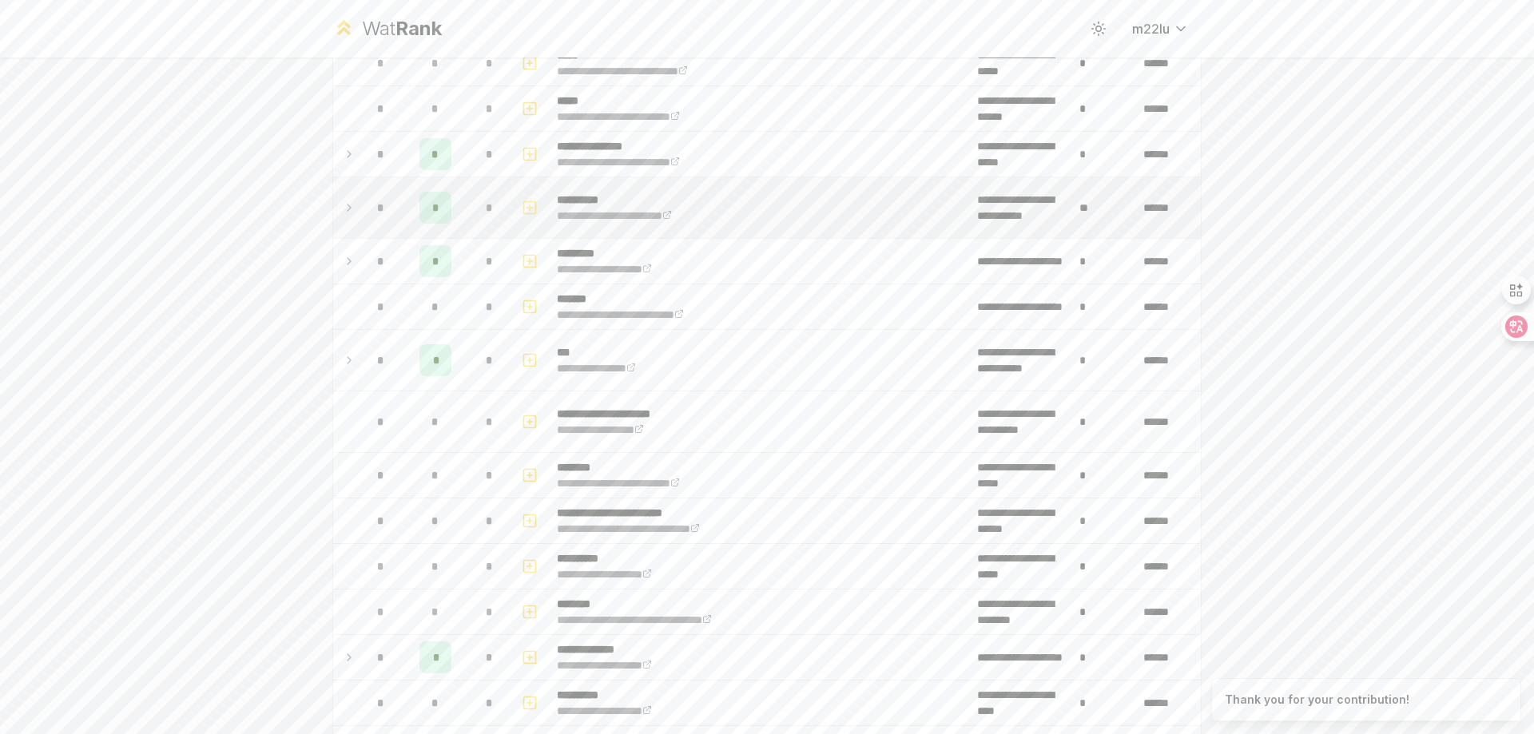
click at [503, 211] on td "*" at bounding box center [489, 207] width 45 height 61
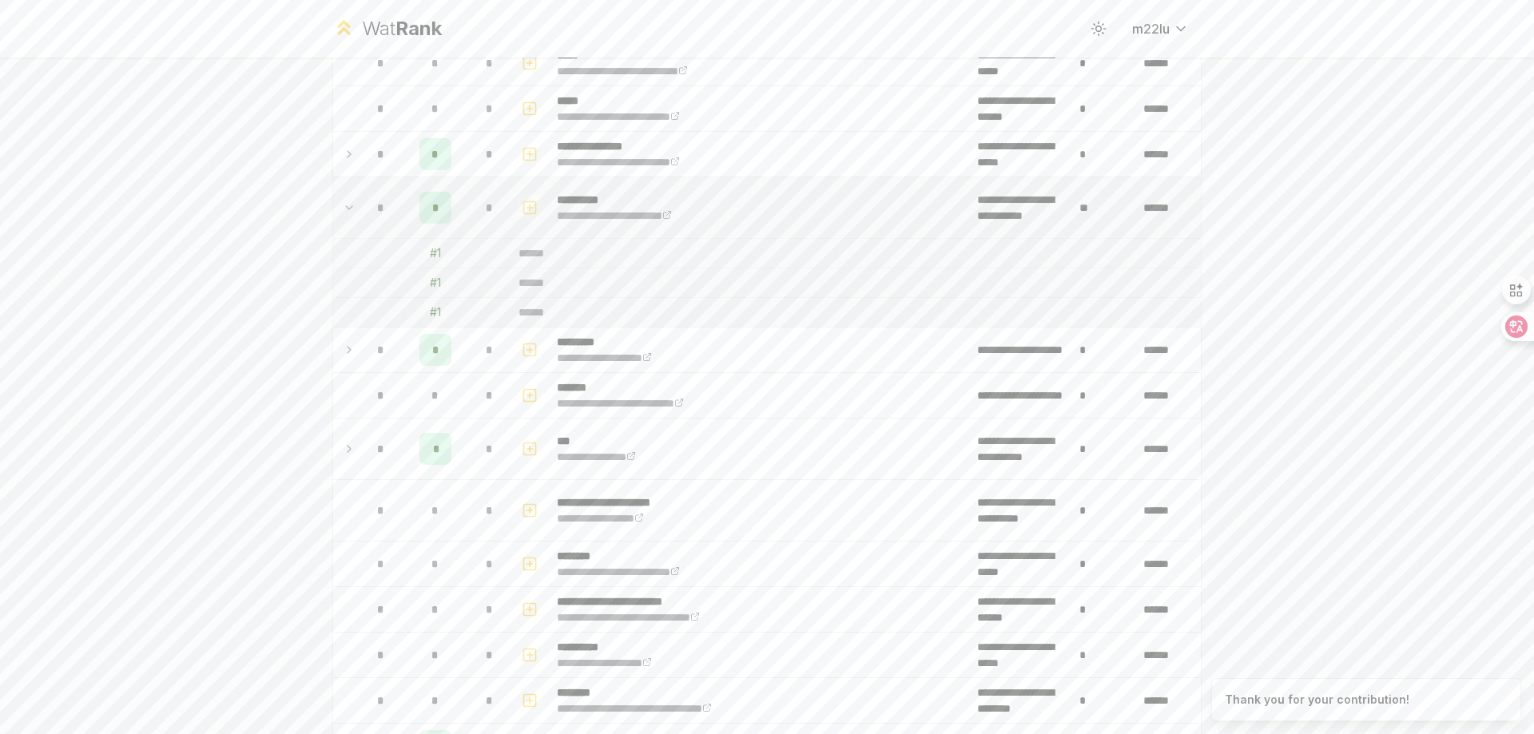
click at [531, 212] on icon "button" at bounding box center [530, 207] width 16 height 19
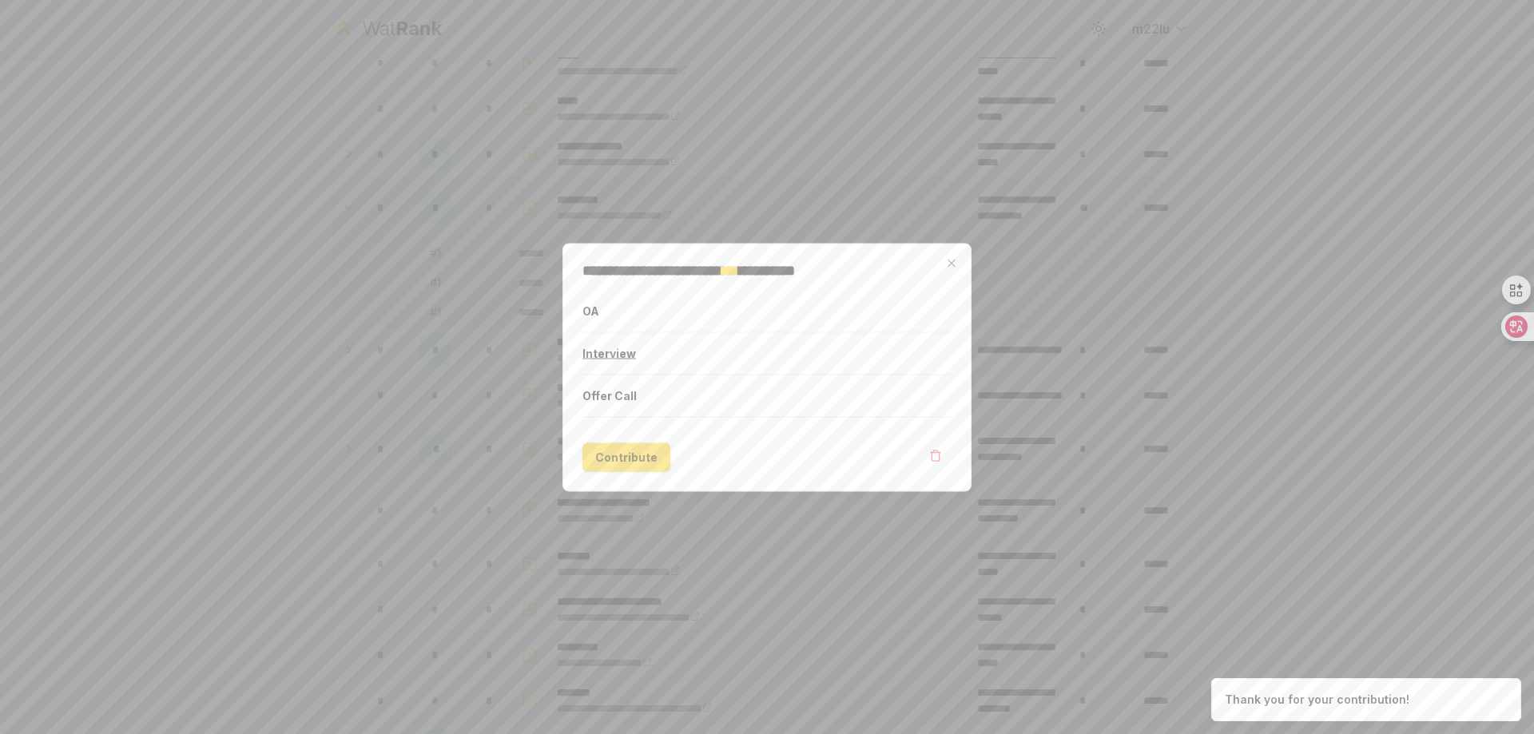
click at [623, 364] on button "Interview" at bounding box center [767, 353] width 369 height 42
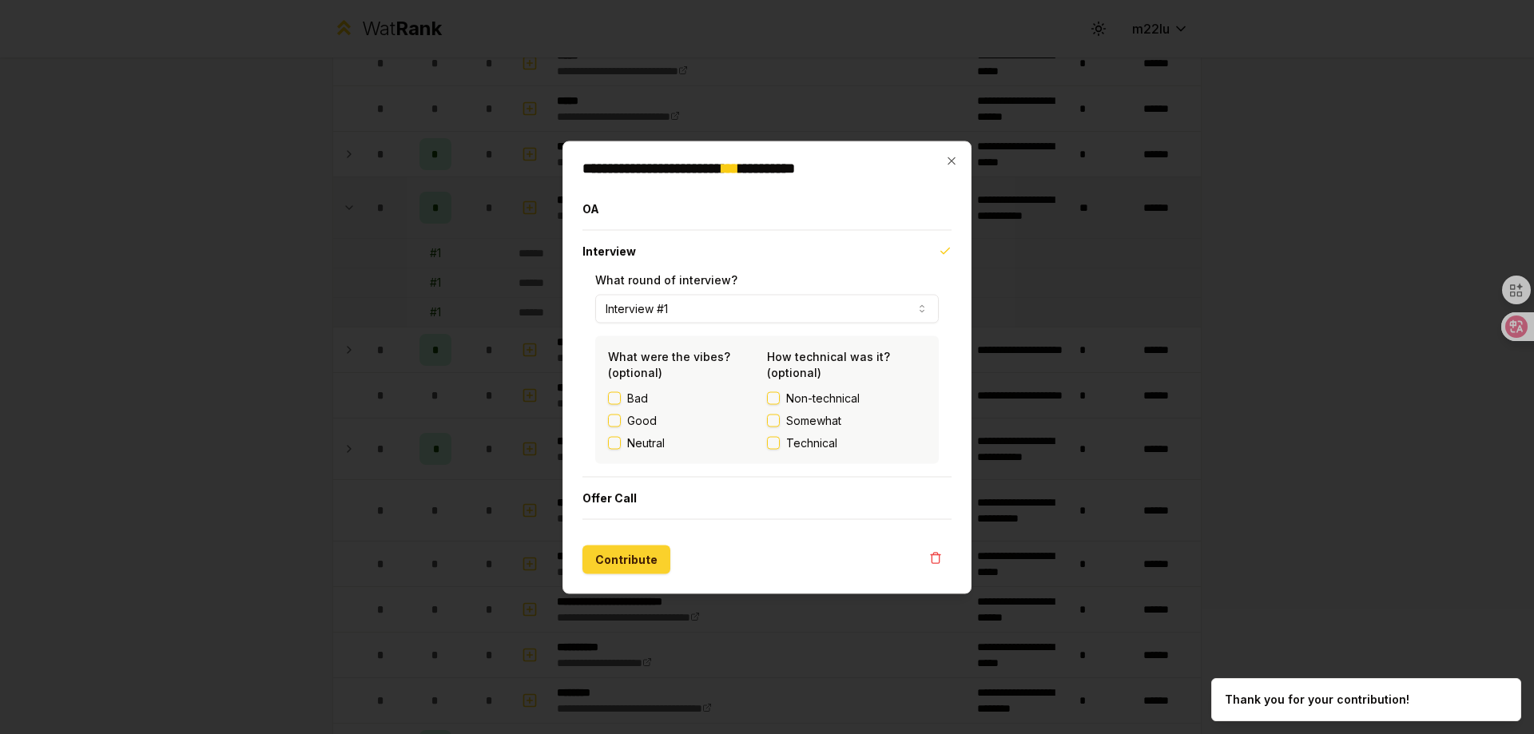
click at [625, 555] on button "Contribute" at bounding box center [627, 559] width 88 height 29
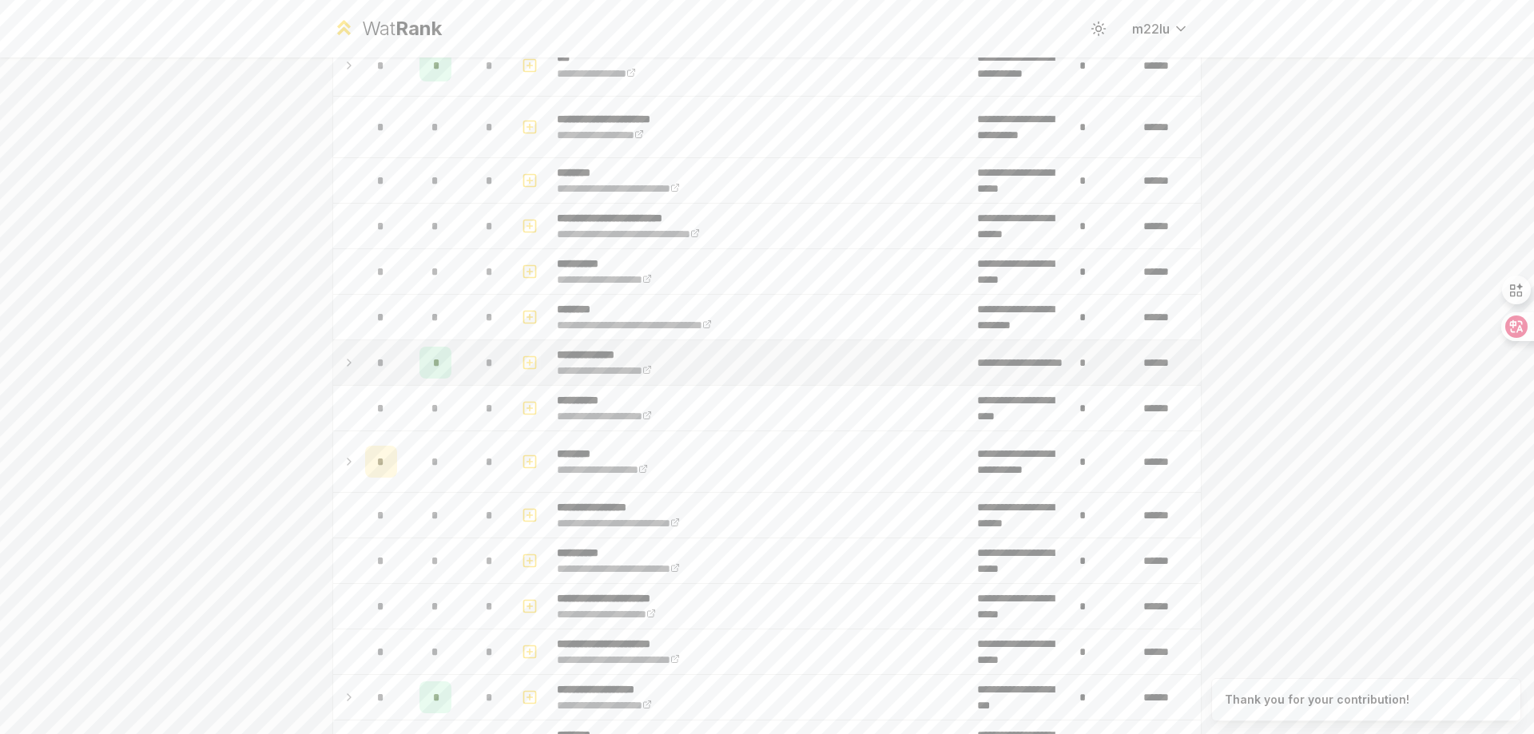
scroll to position [1278, 0]
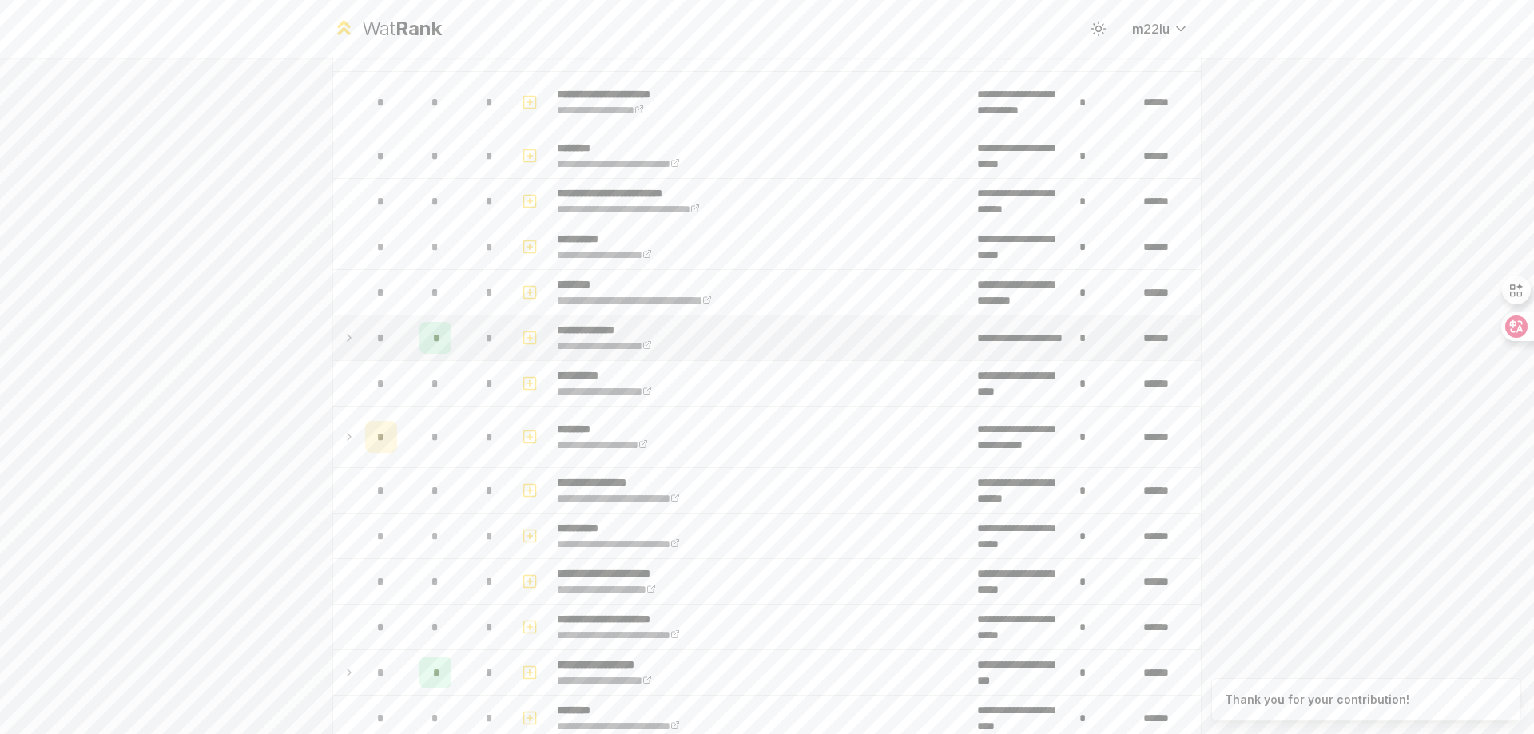
click at [523, 343] on icon "button" at bounding box center [530, 337] width 16 height 19
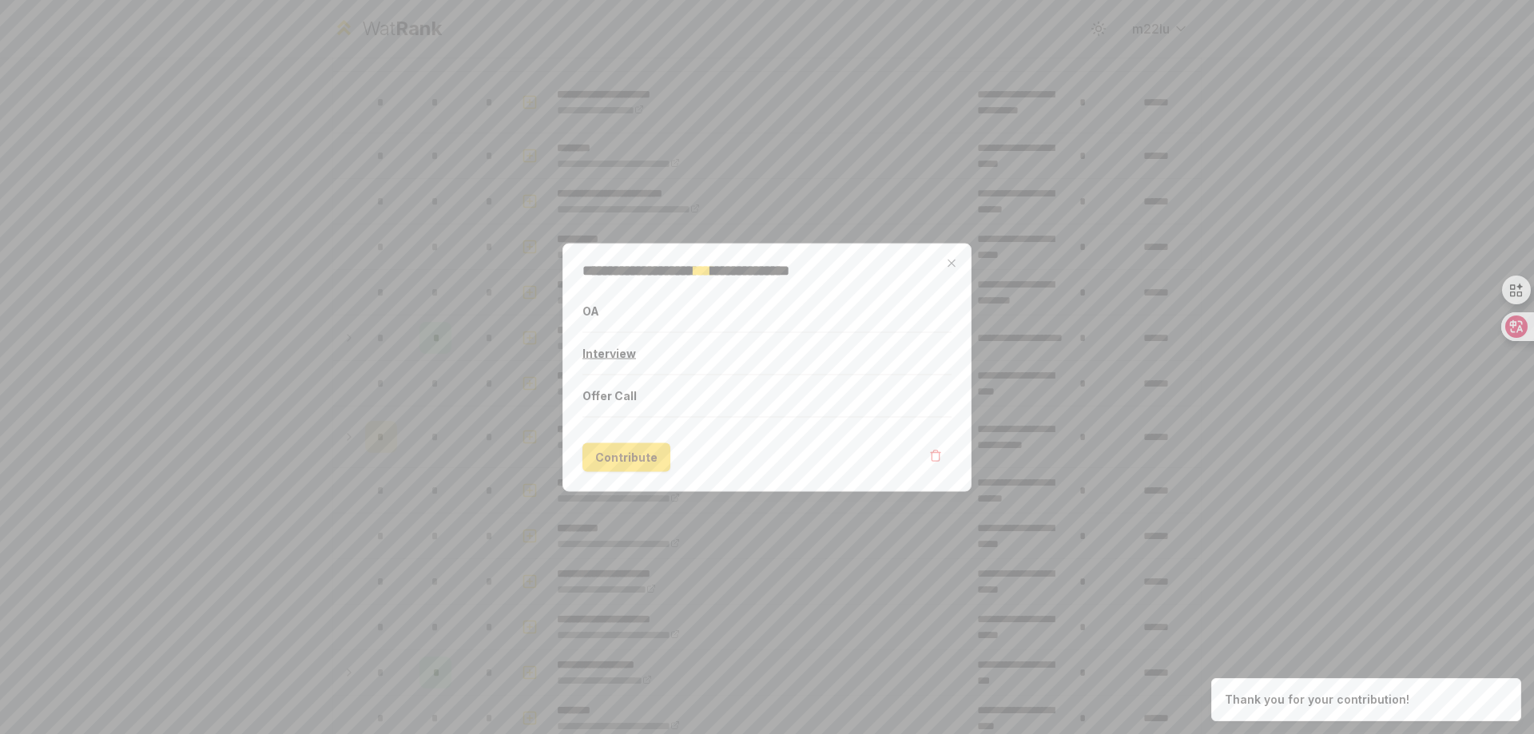
click at [598, 360] on button "Interview" at bounding box center [767, 353] width 369 height 42
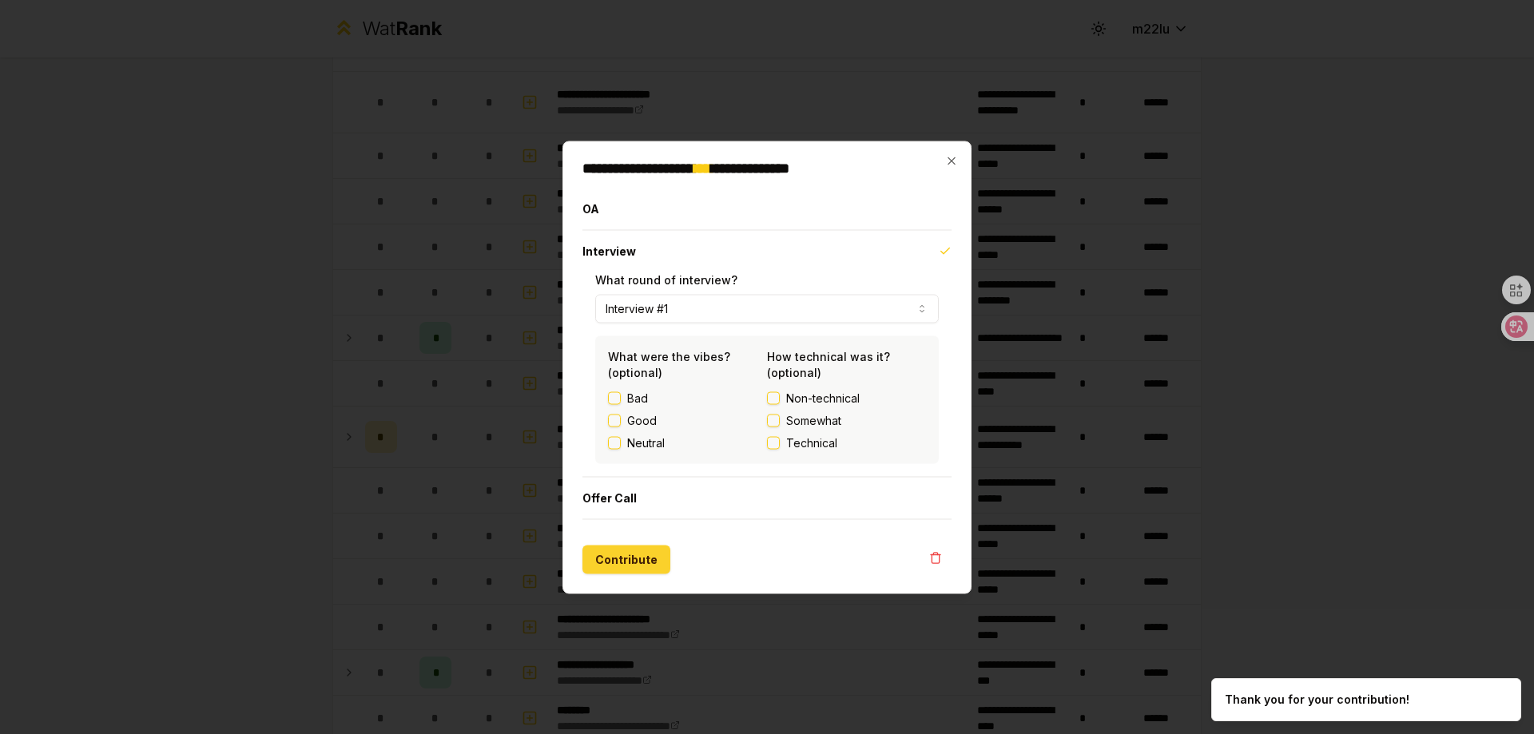
click at [634, 550] on button "Contribute" at bounding box center [627, 559] width 88 height 29
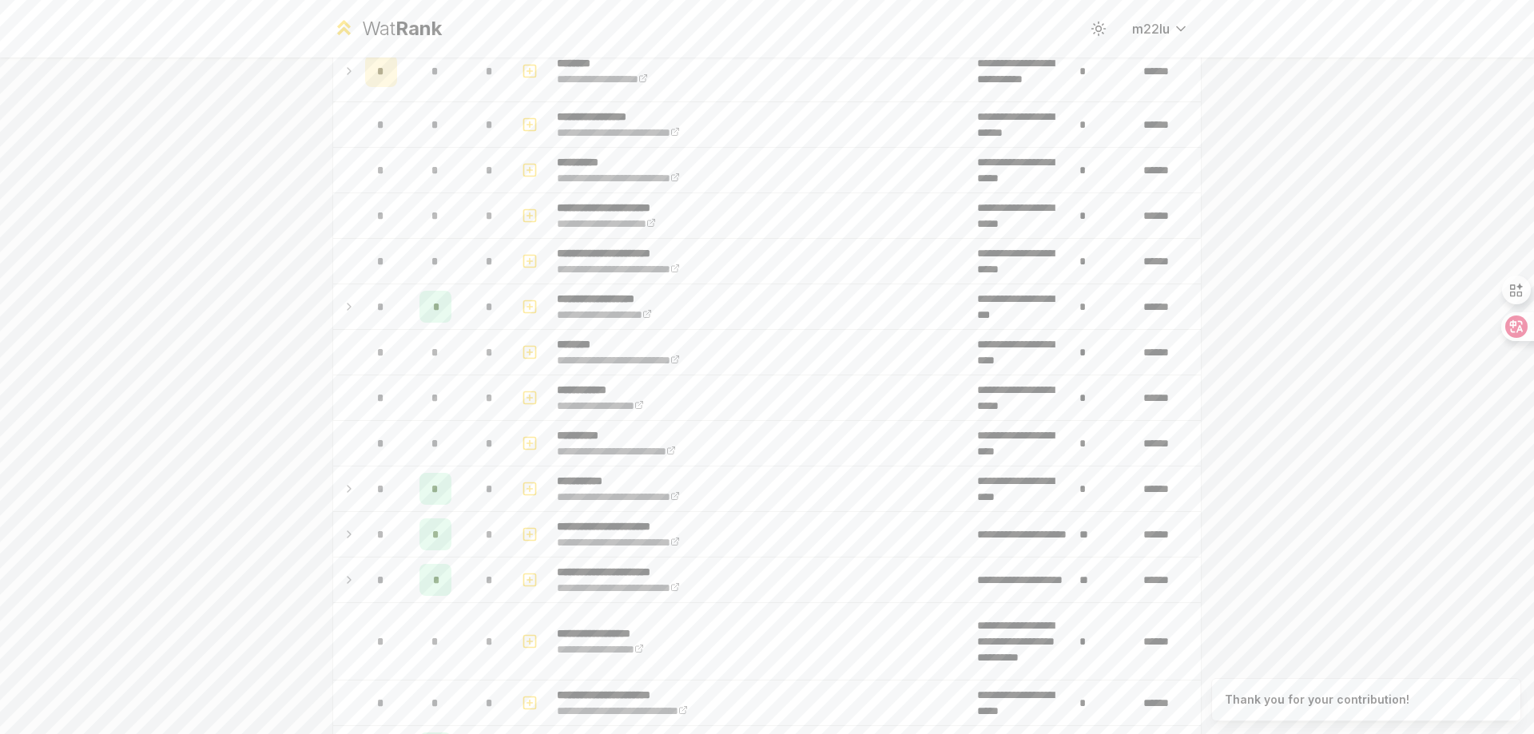
scroll to position [1678, 0]
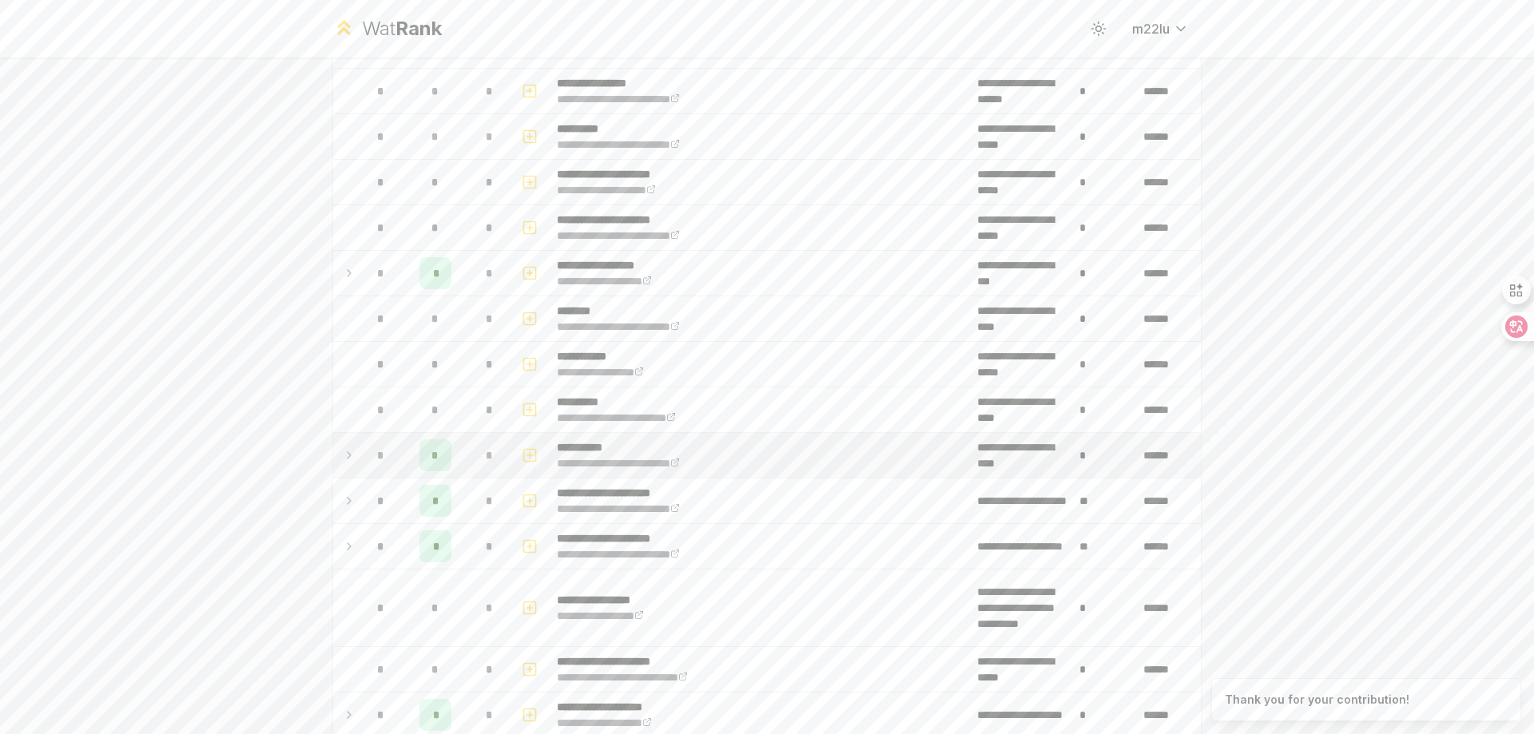
click at [522, 452] on icon "button" at bounding box center [530, 455] width 16 height 19
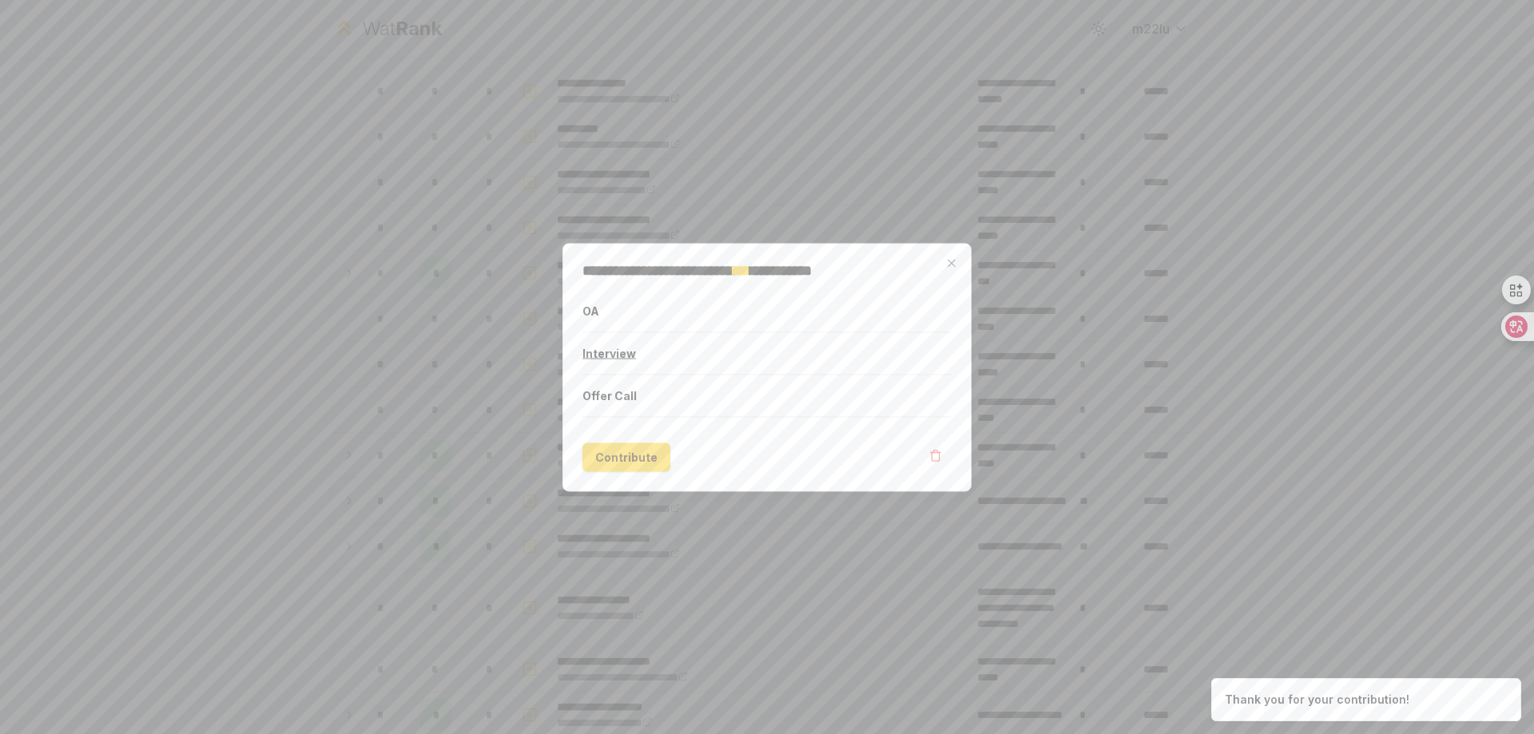
click at [610, 368] on button "Interview" at bounding box center [767, 353] width 369 height 42
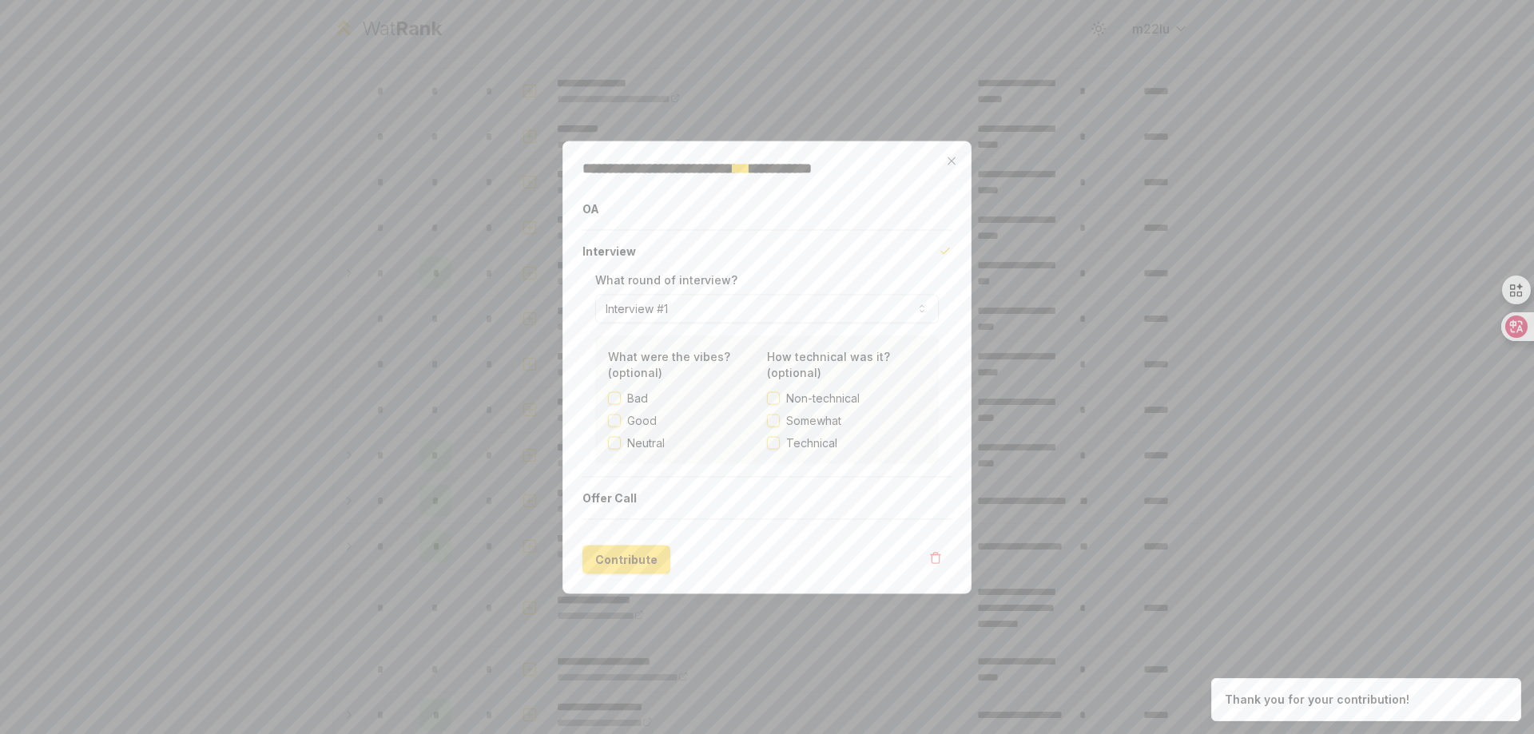
click at [630, 560] on button "Contribute" at bounding box center [627, 559] width 88 height 29
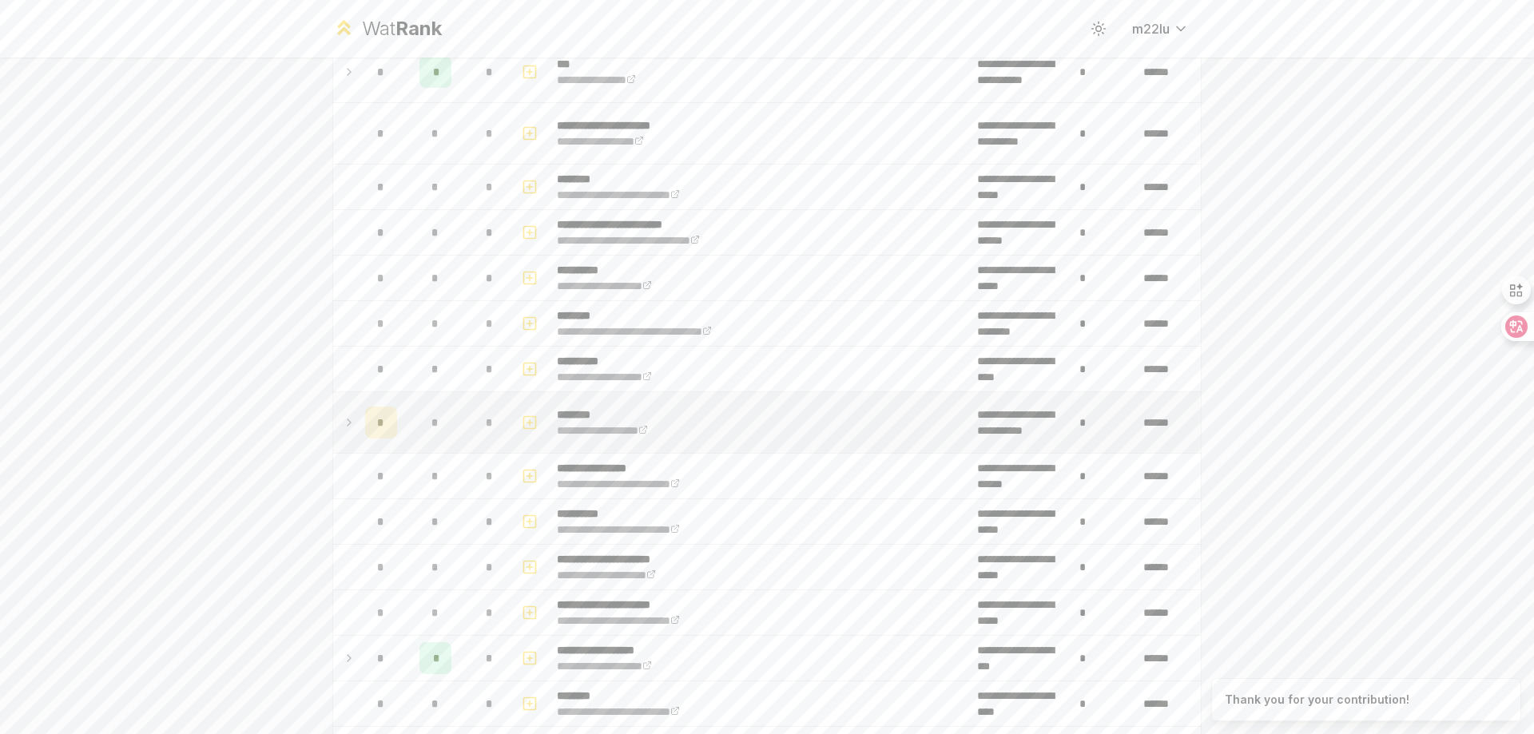
scroll to position [1358, 0]
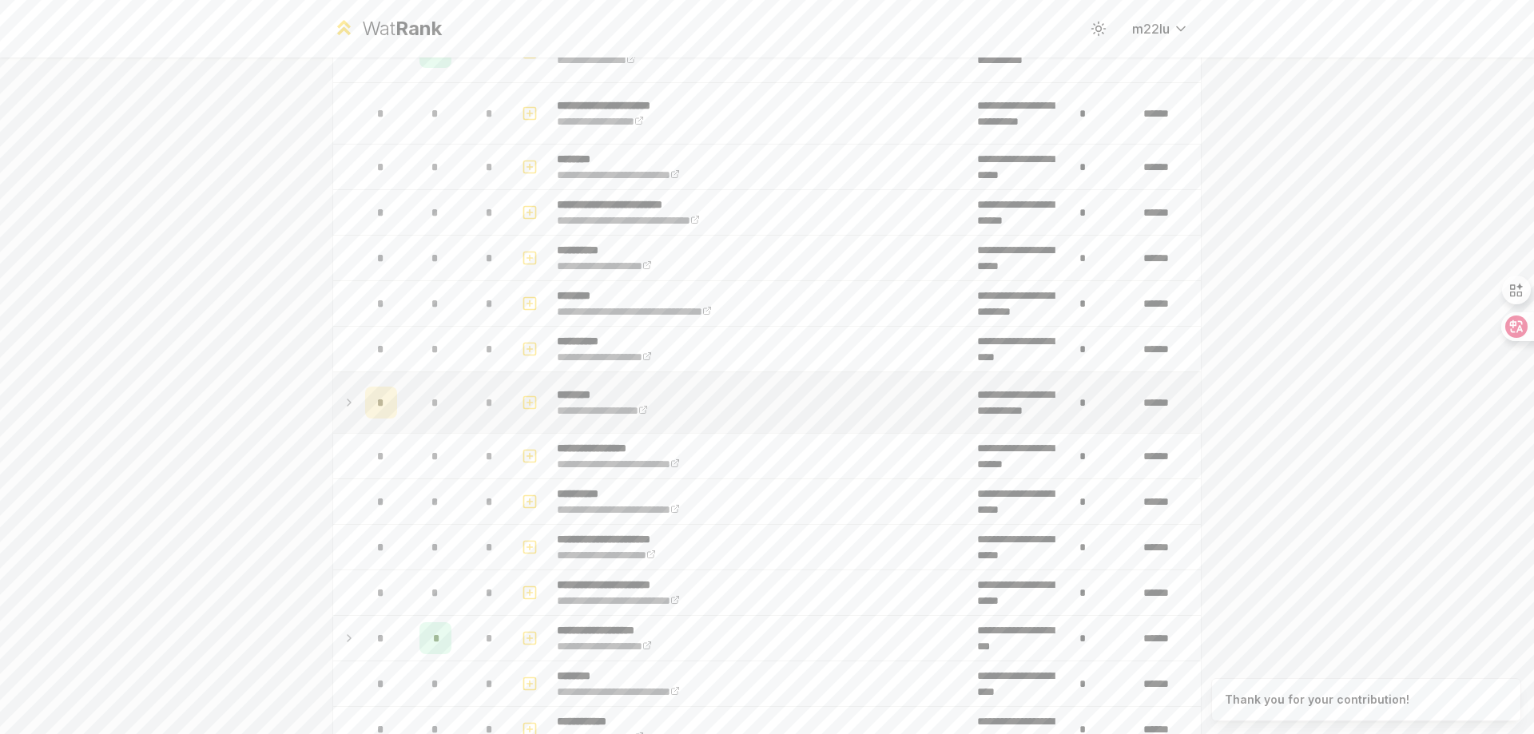
click at [343, 406] on icon at bounding box center [349, 402] width 13 height 19
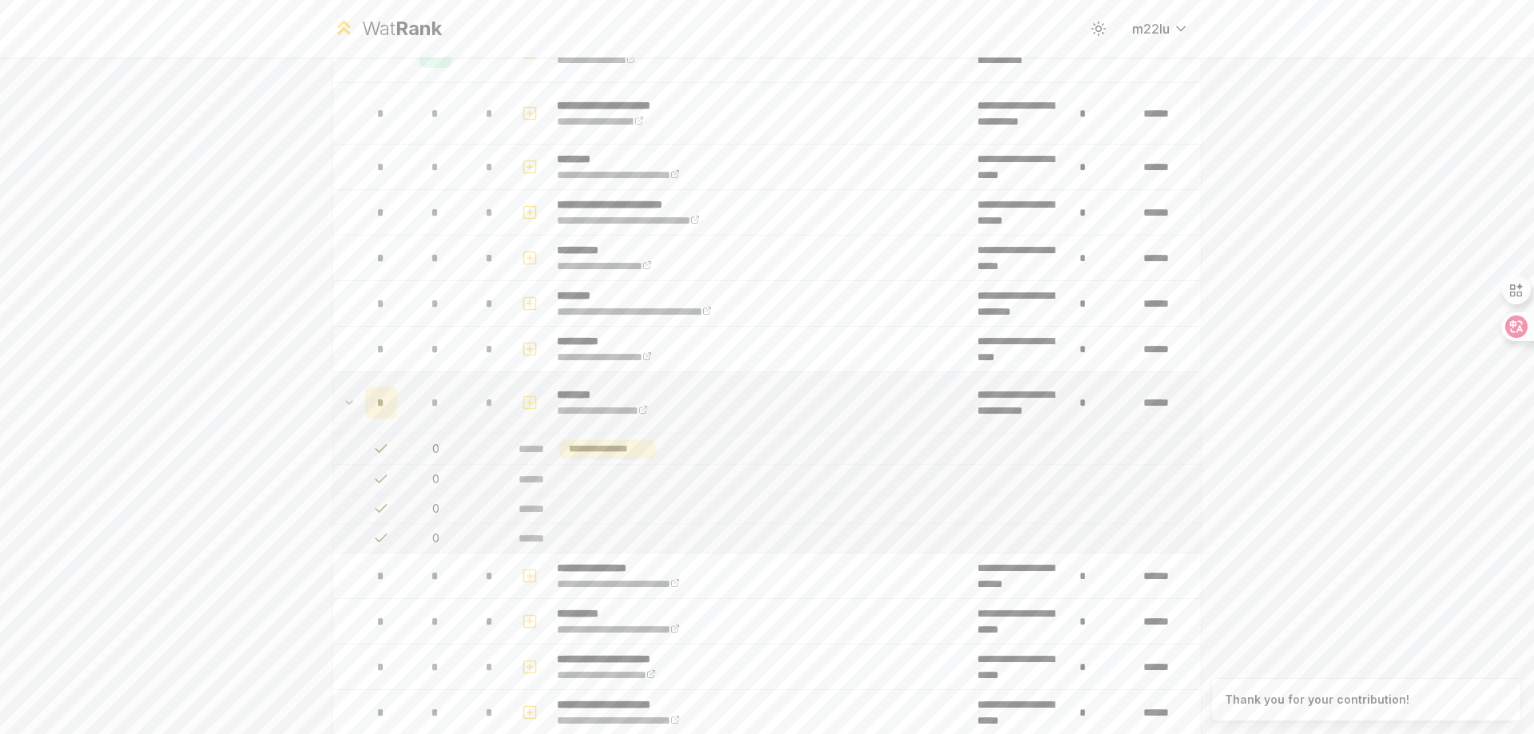
click at [343, 406] on icon at bounding box center [349, 402] width 13 height 19
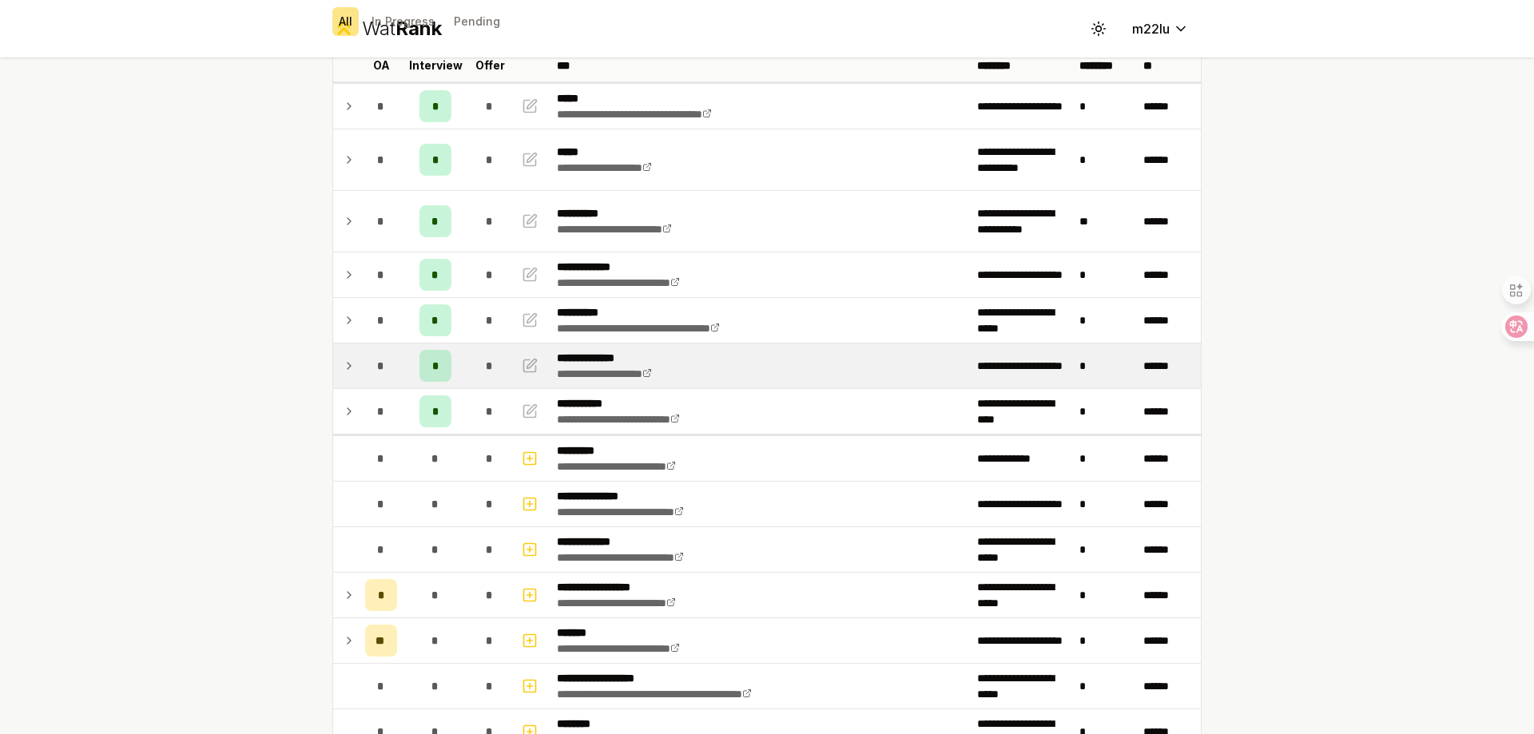
scroll to position [0, 0]
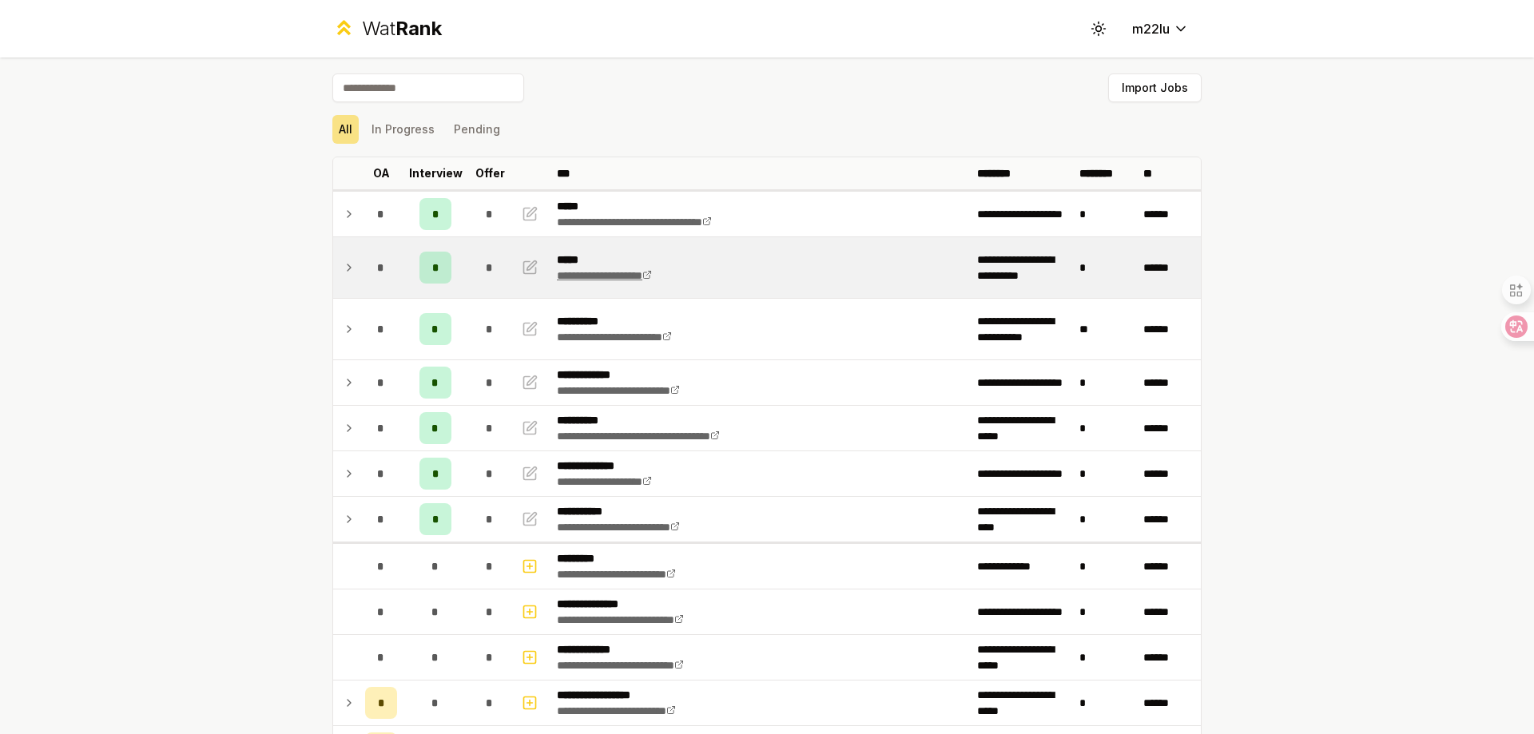
click at [607, 272] on link "**********" at bounding box center [604, 275] width 95 height 11
